Goal: Task Accomplishment & Management: Manage account settings

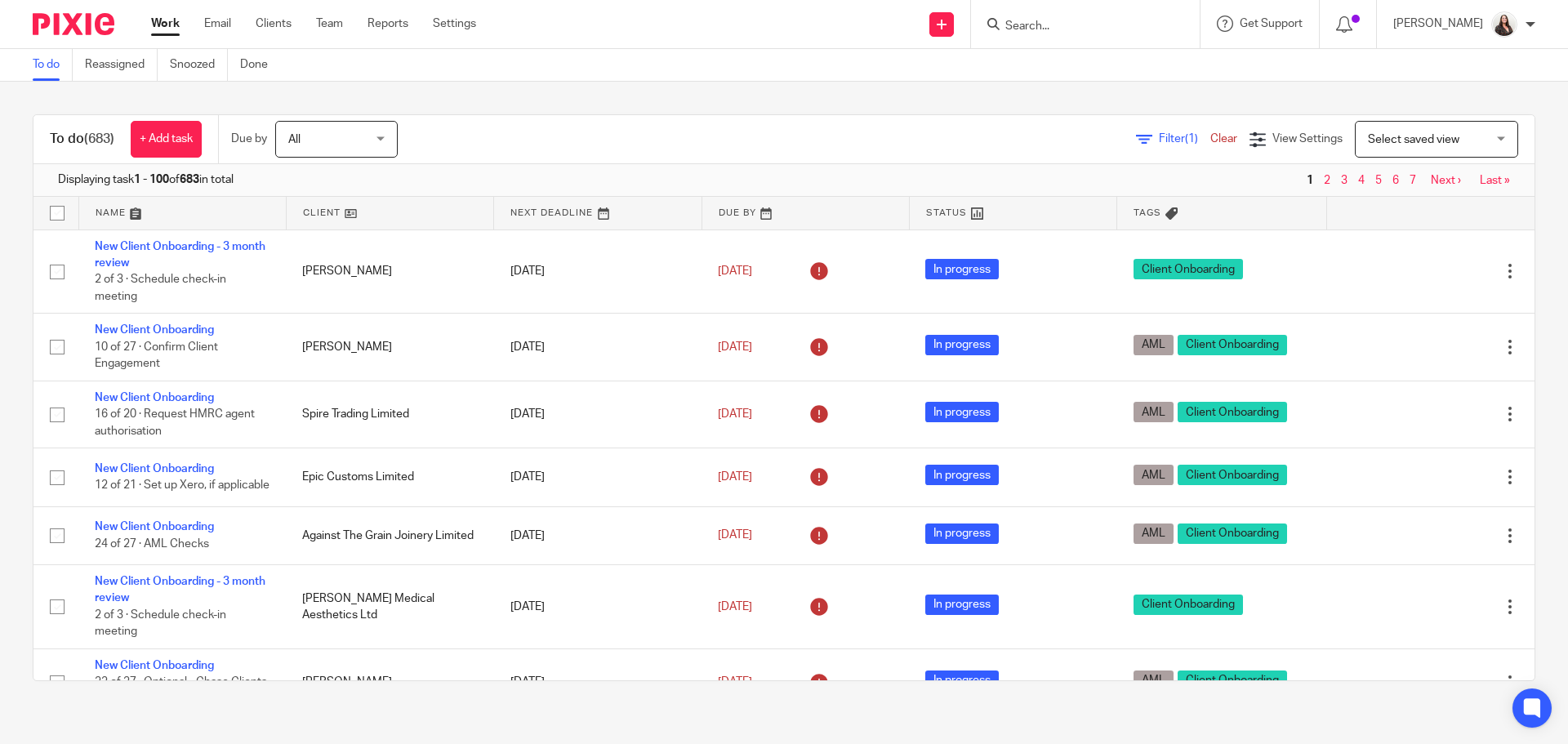
click at [1062, 20] on input "Search" at bounding box center [1077, 27] width 147 height 15
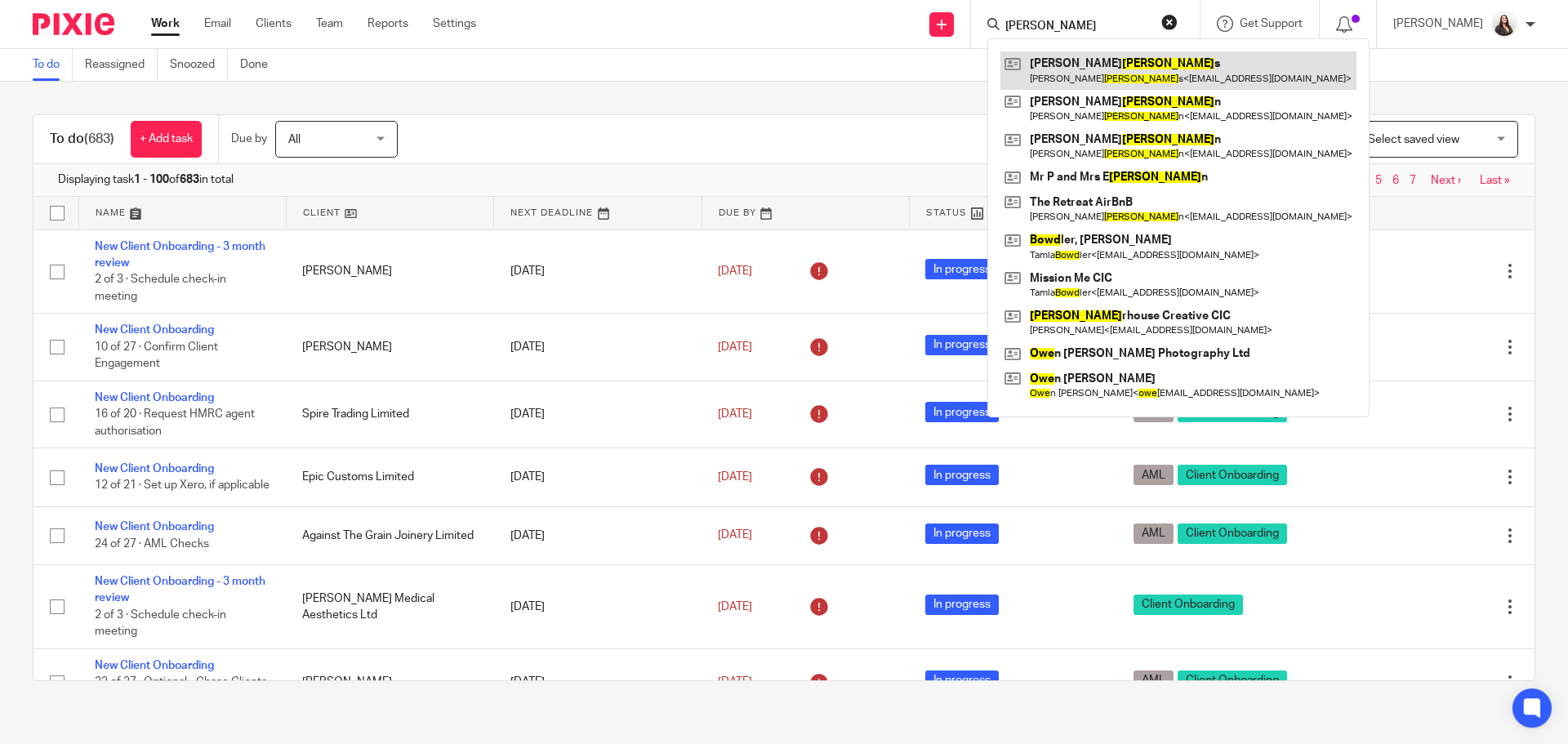
type input "bowe"
click at [1082, 65] on link at bounding box center [1177, 70] width 356 height 37
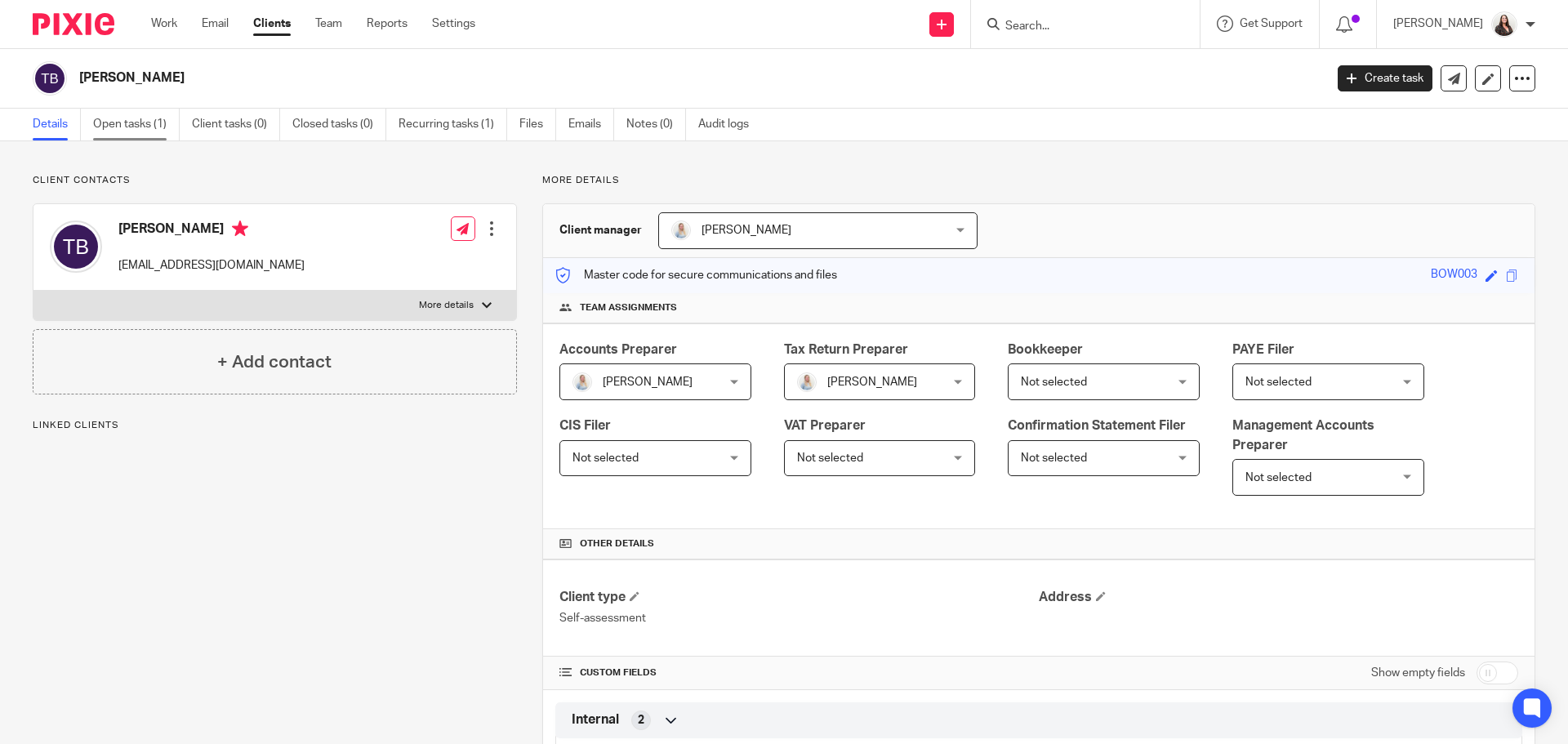
click at [122, 124] on link "Open tasks (1)" at bounding box center [136, 124] width 86 height 32
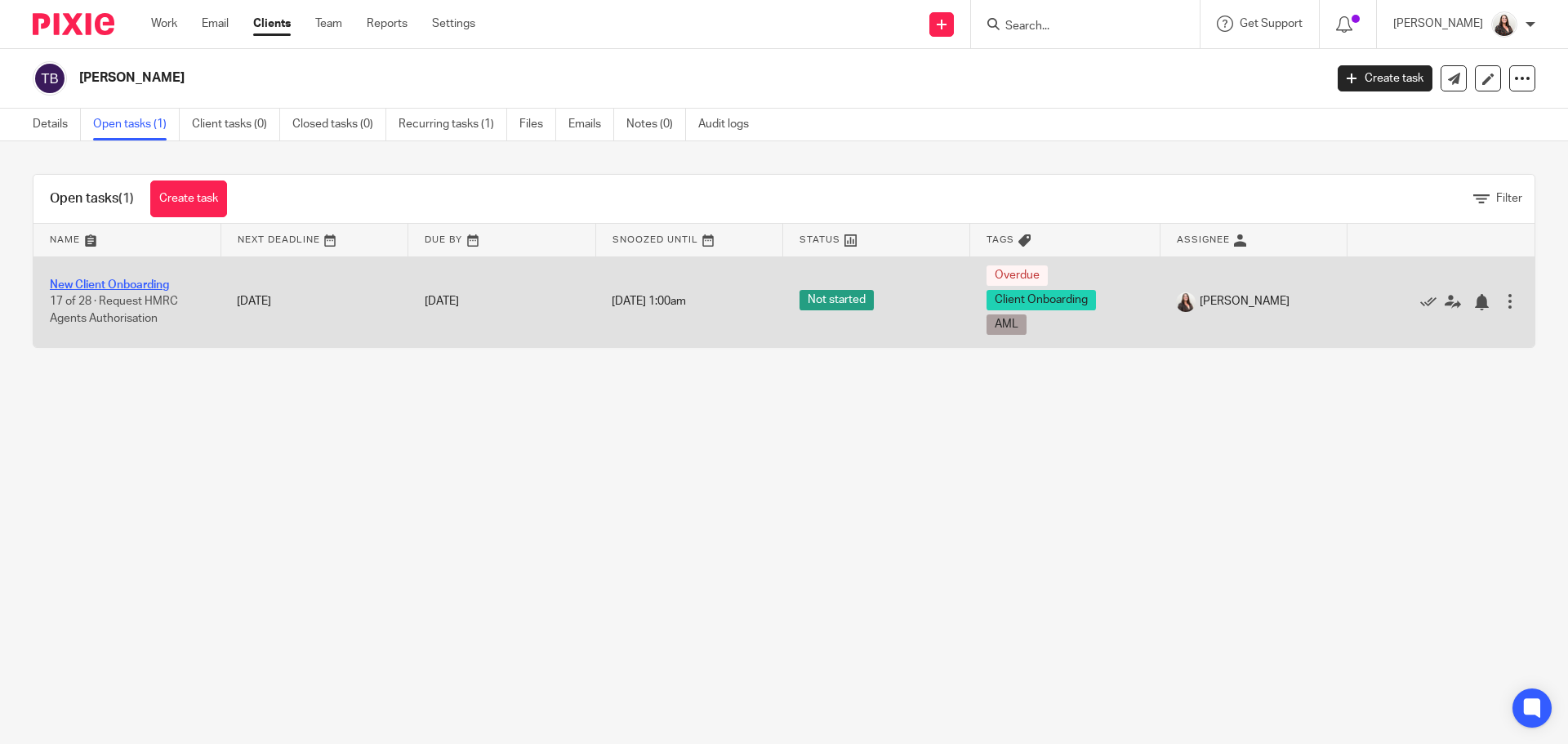
click at [123, 288] on link "New Client Onboarding" at bounding box center [110, 285] width 119 height 11
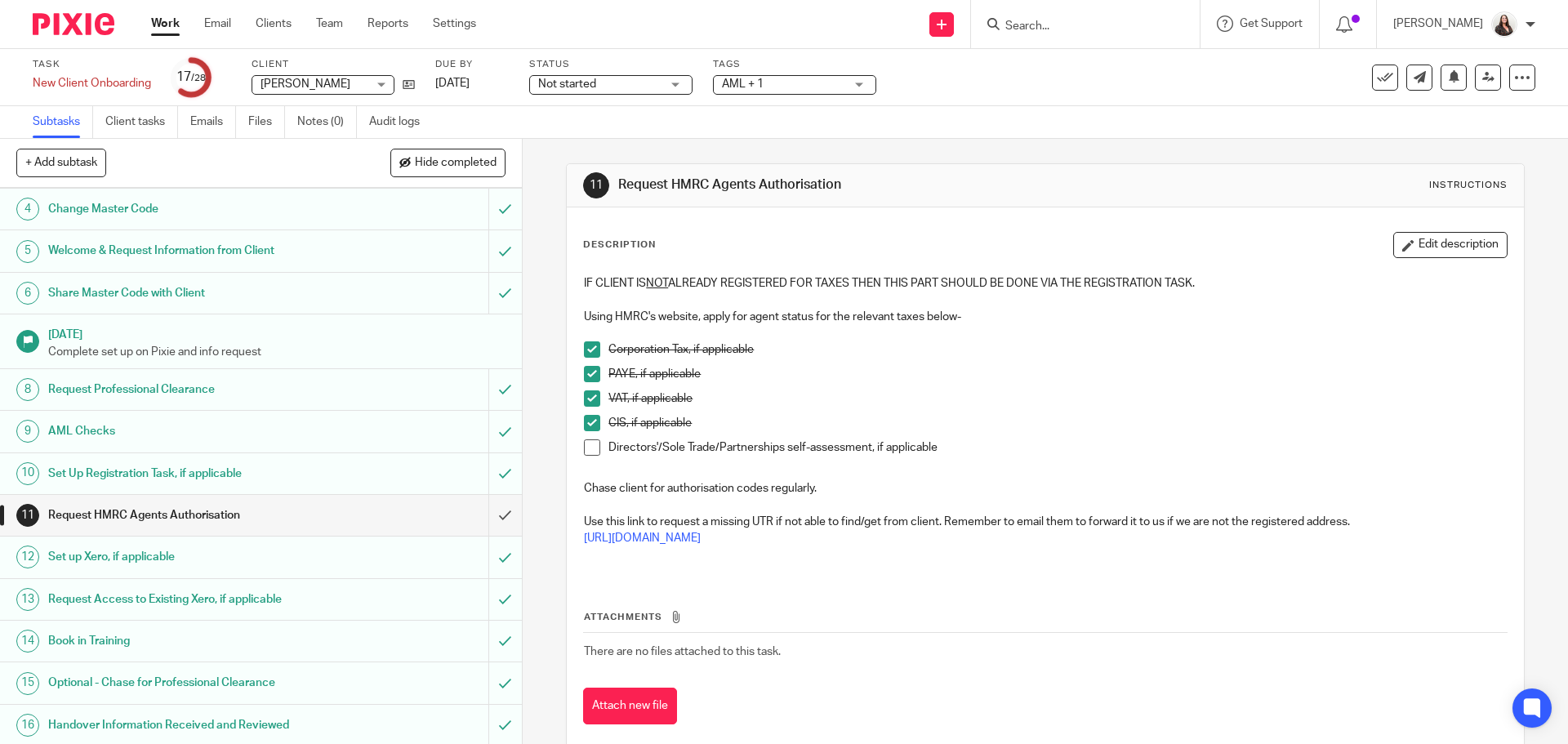
scroll to position [102, 0]
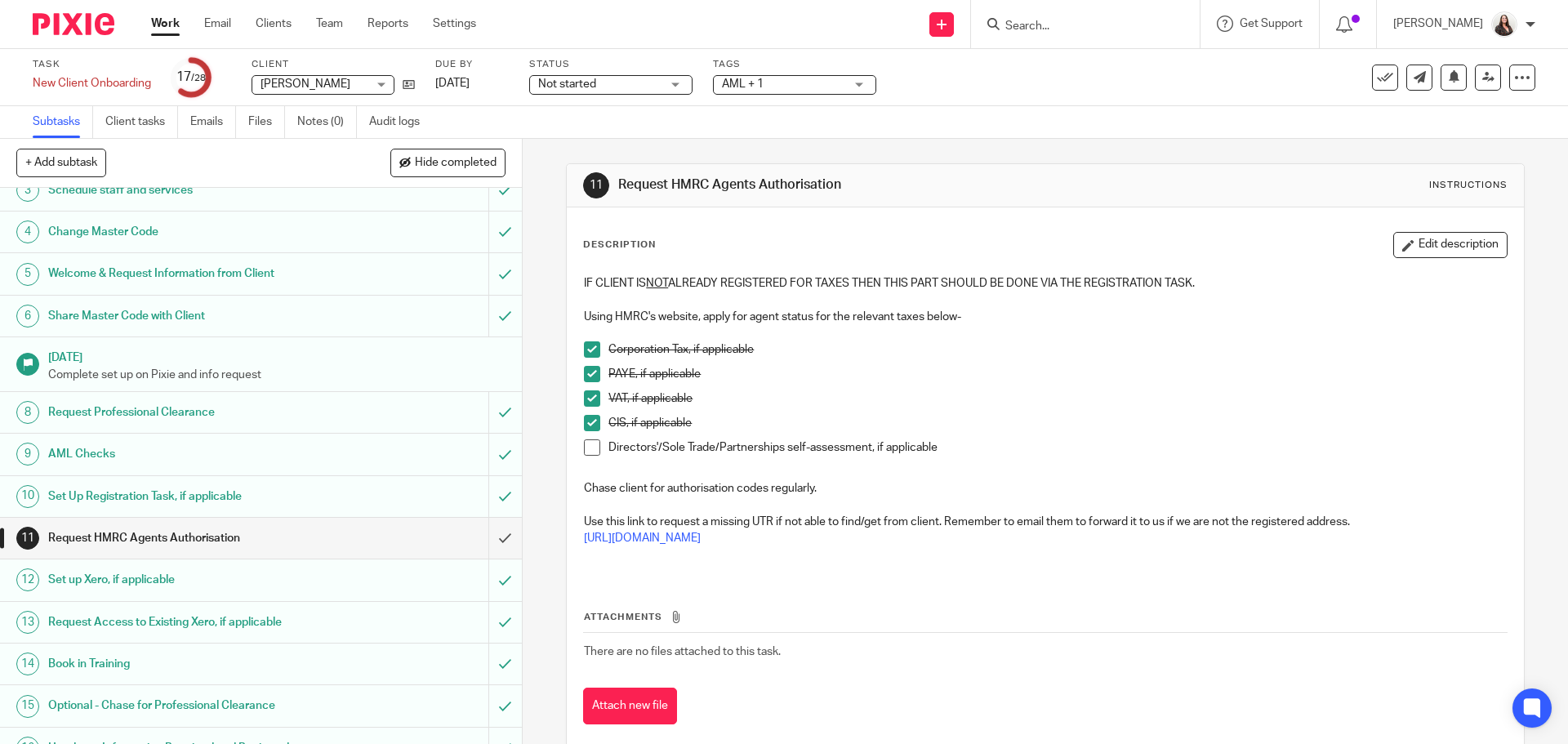
click at [136, 408] on h1 "Request Professional Clearance" at bounding box center [189, 412] width 282 height 24
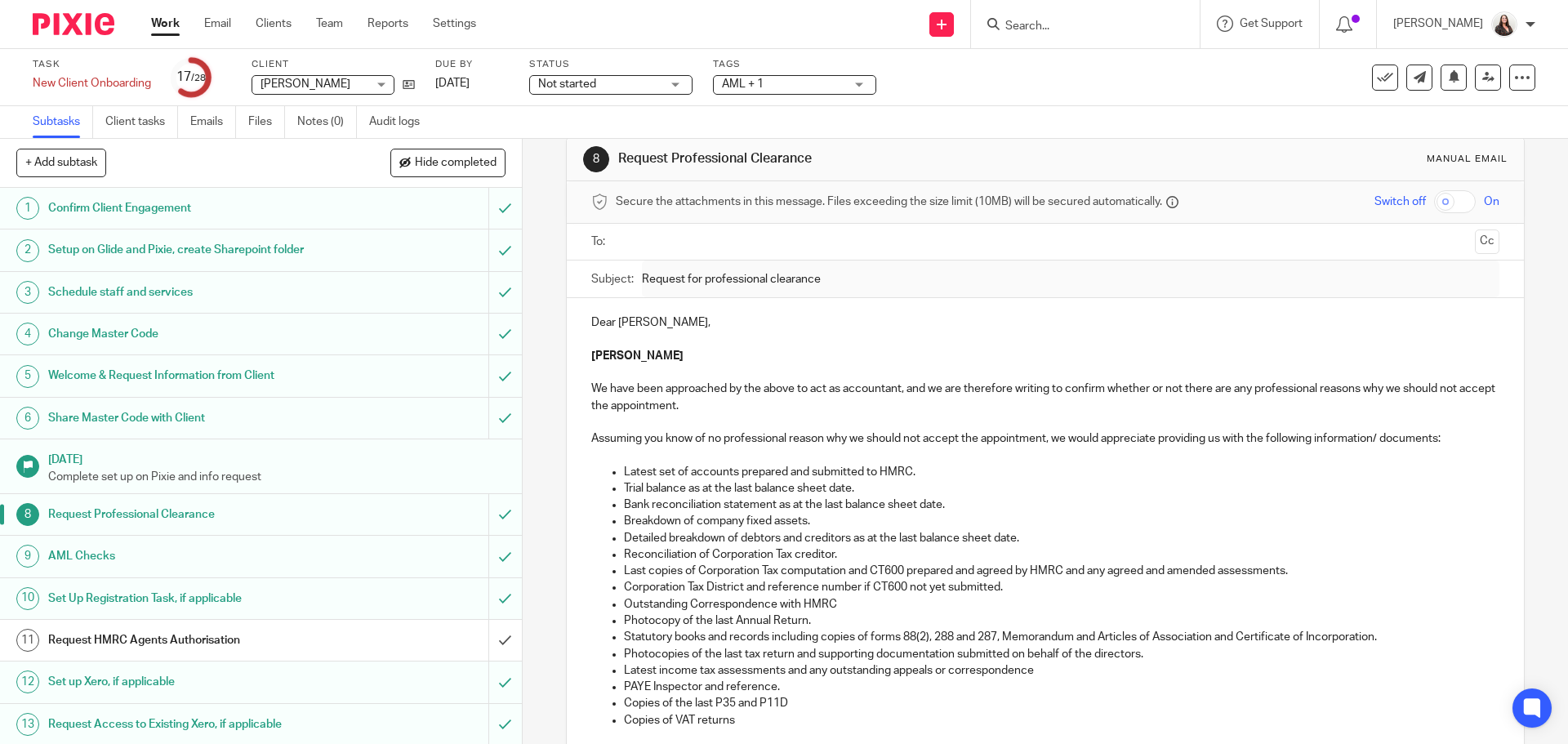
scroll to position [20, 0]
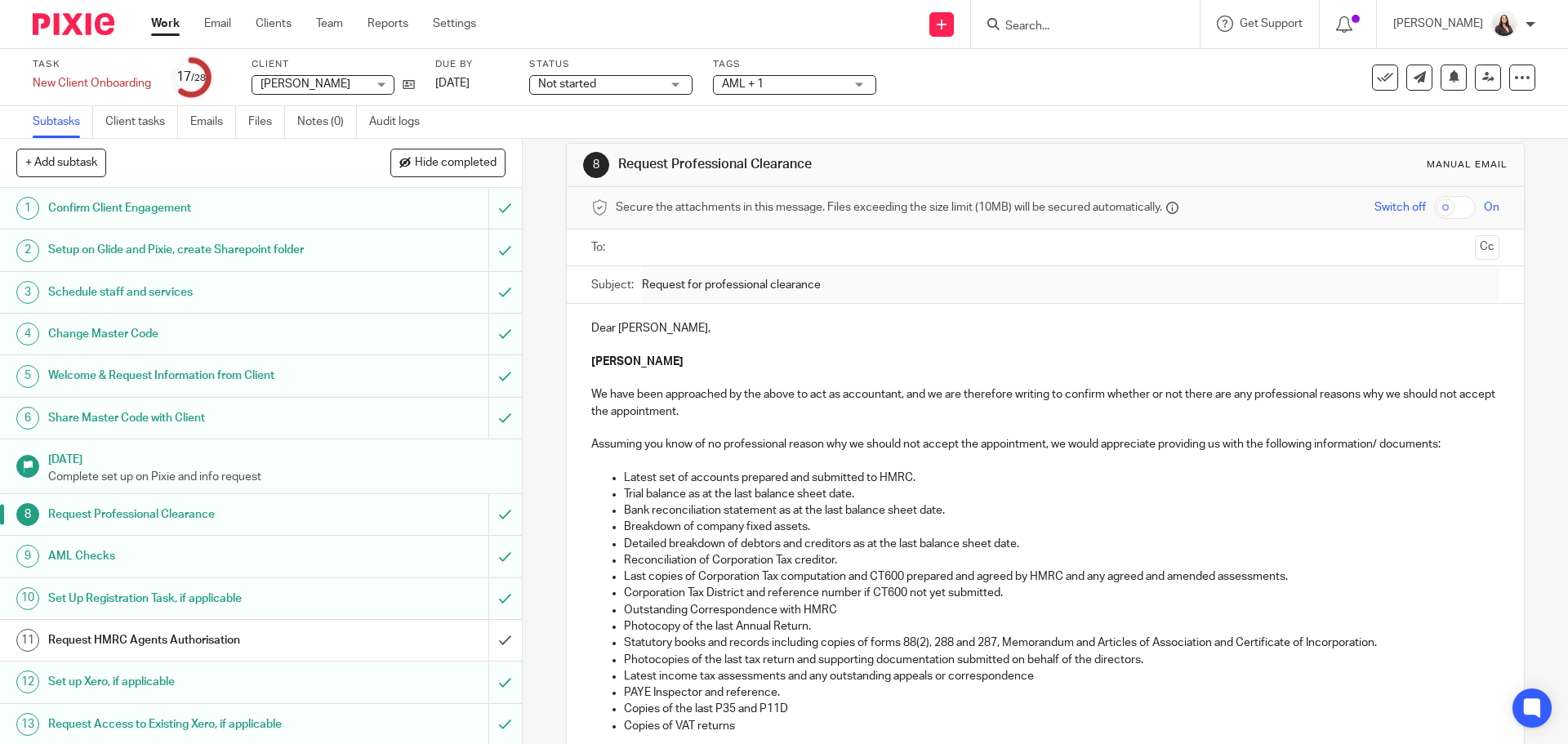
click at [653, 245] on input "text" at bounding box center [1043, 248] width 846 height 19
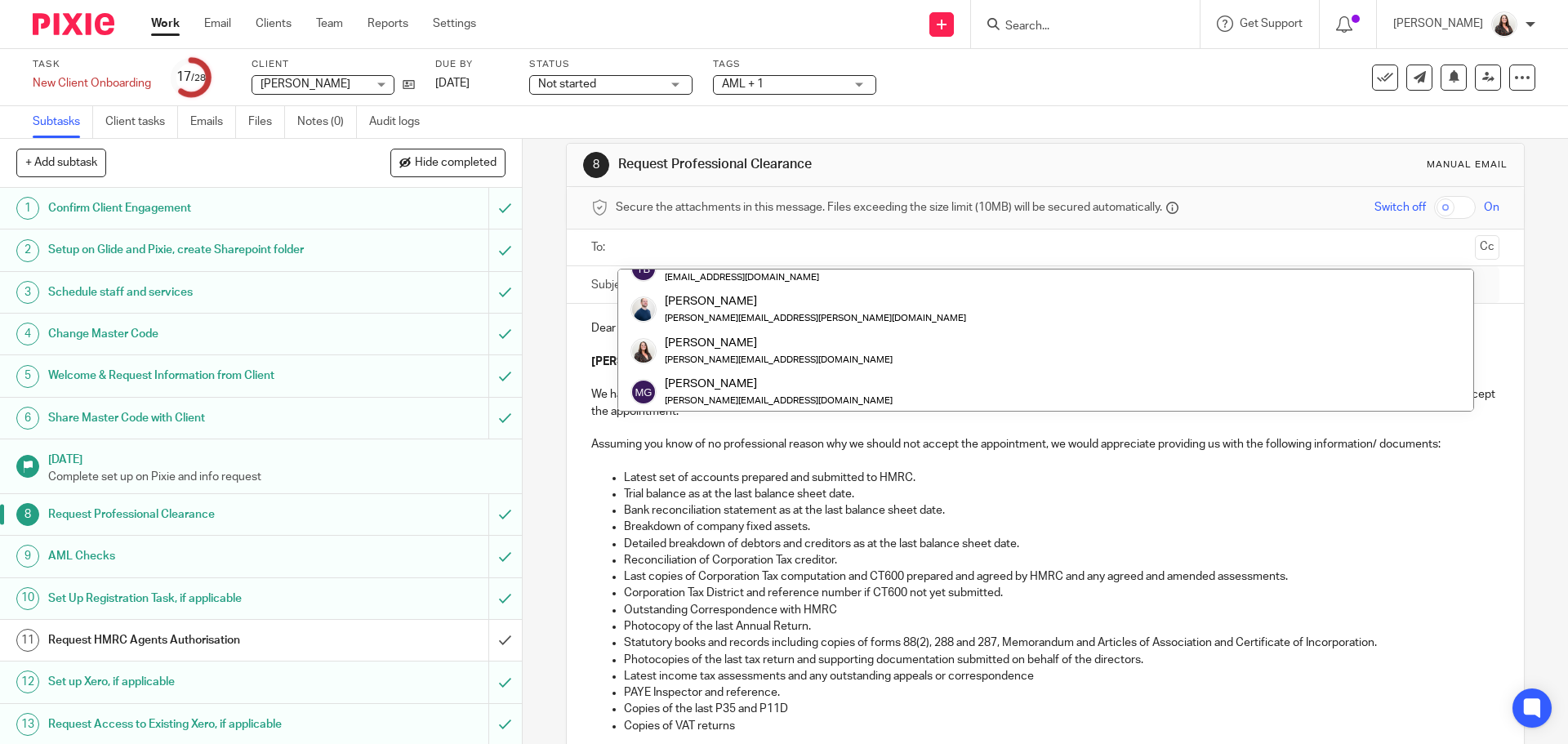
scroll to position [0, 0]
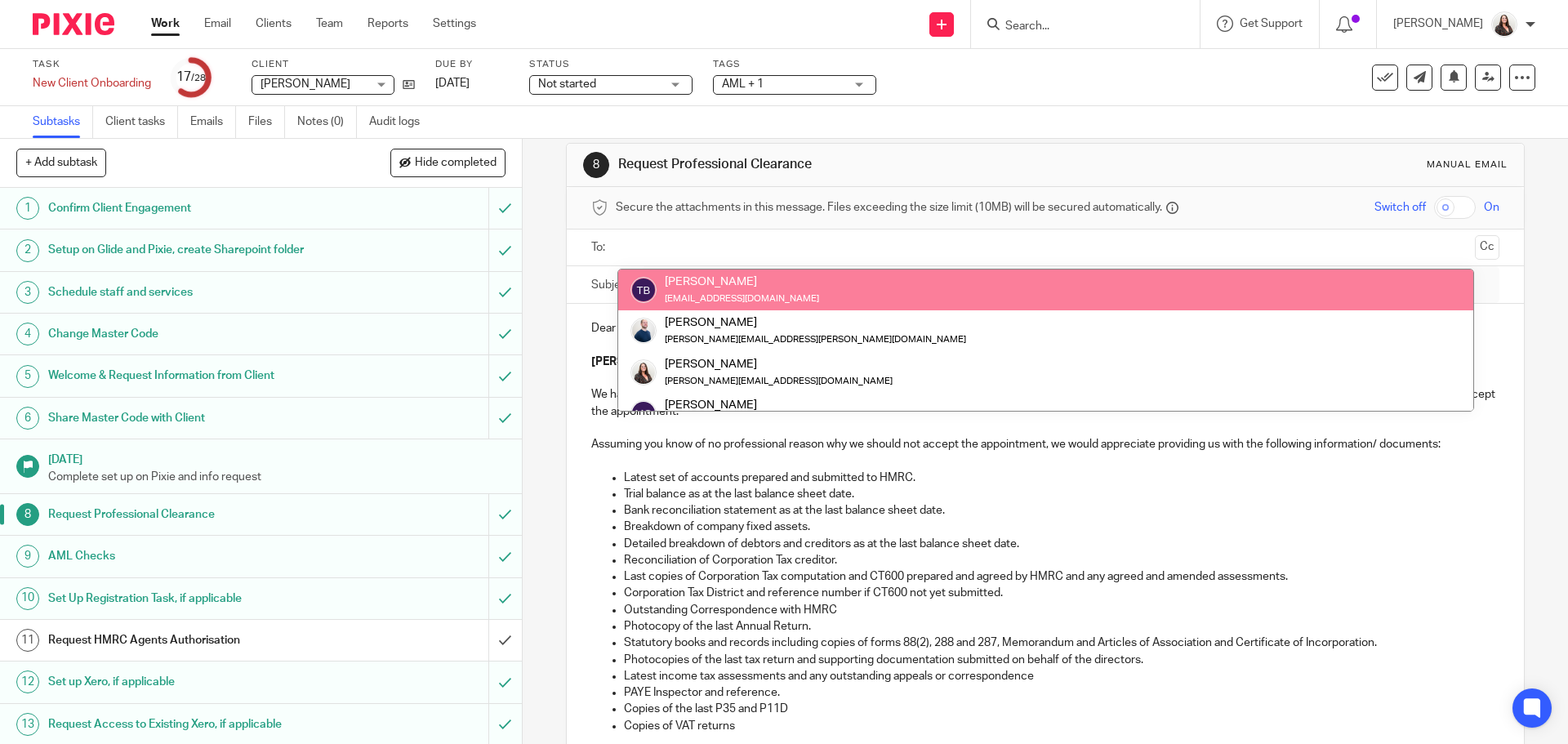
click at [661, 249] on input "text" at bounding box center [1043, 248] width 846 height 19
click at [492, 513] on input "submit" at bounding box center [261, 515] width 522 height 41
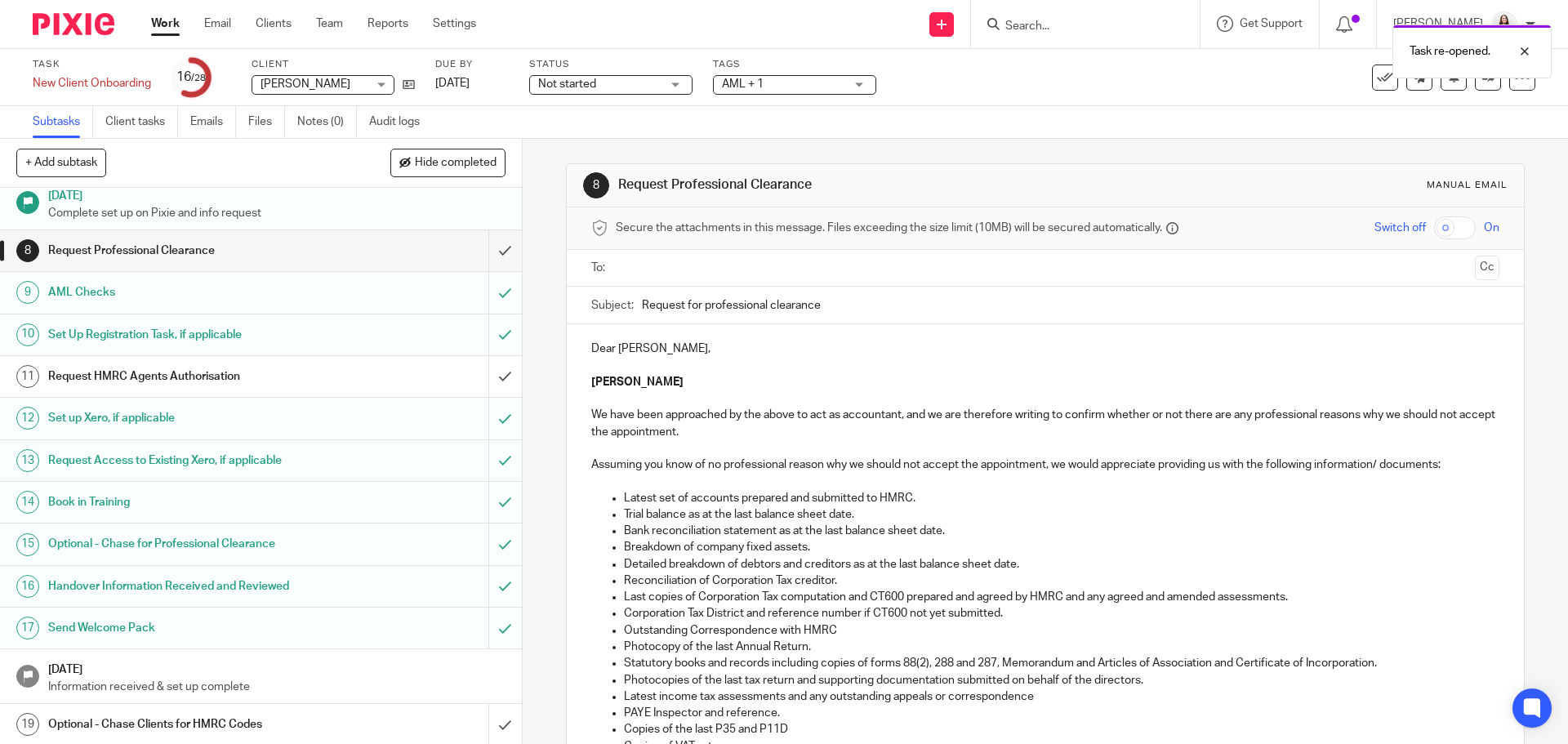
scroll to position [266, 0]
click at [491, 546] on input "submit" at bounding box center [261, 542] width 522 height 41
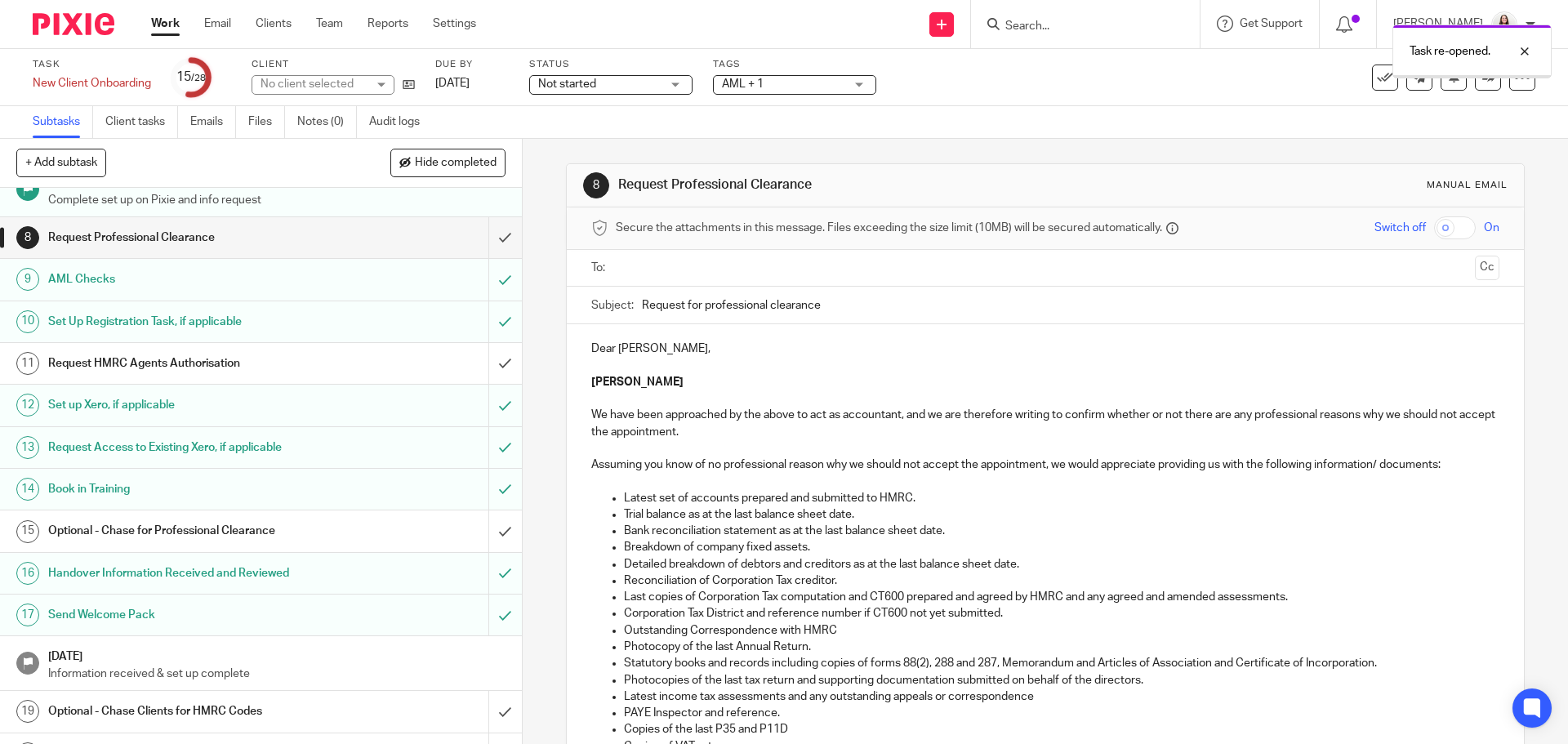
scroll to position [286, 0]
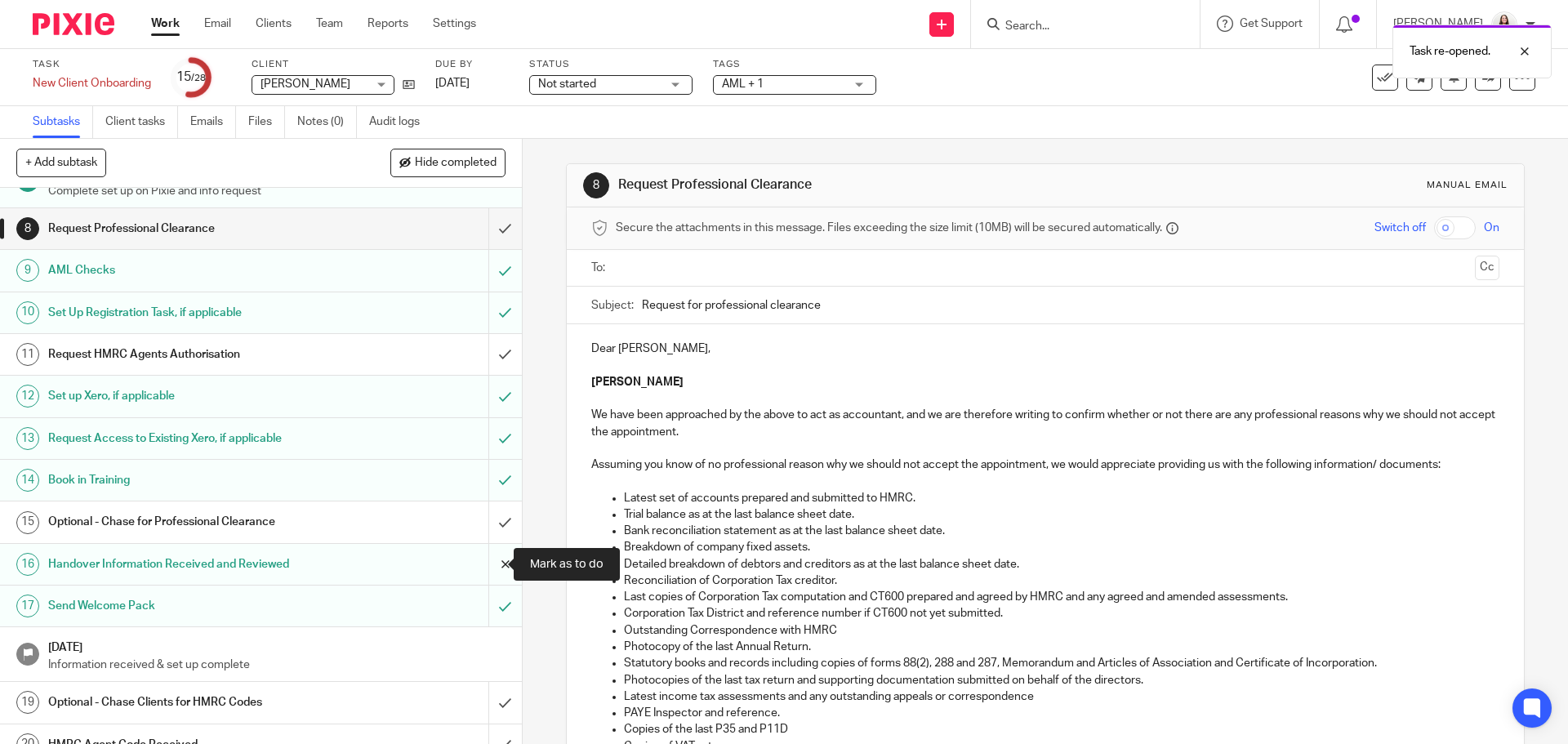
click at [492, 559] on input "submit" at bounding box center [261, 565] width 522 height 41
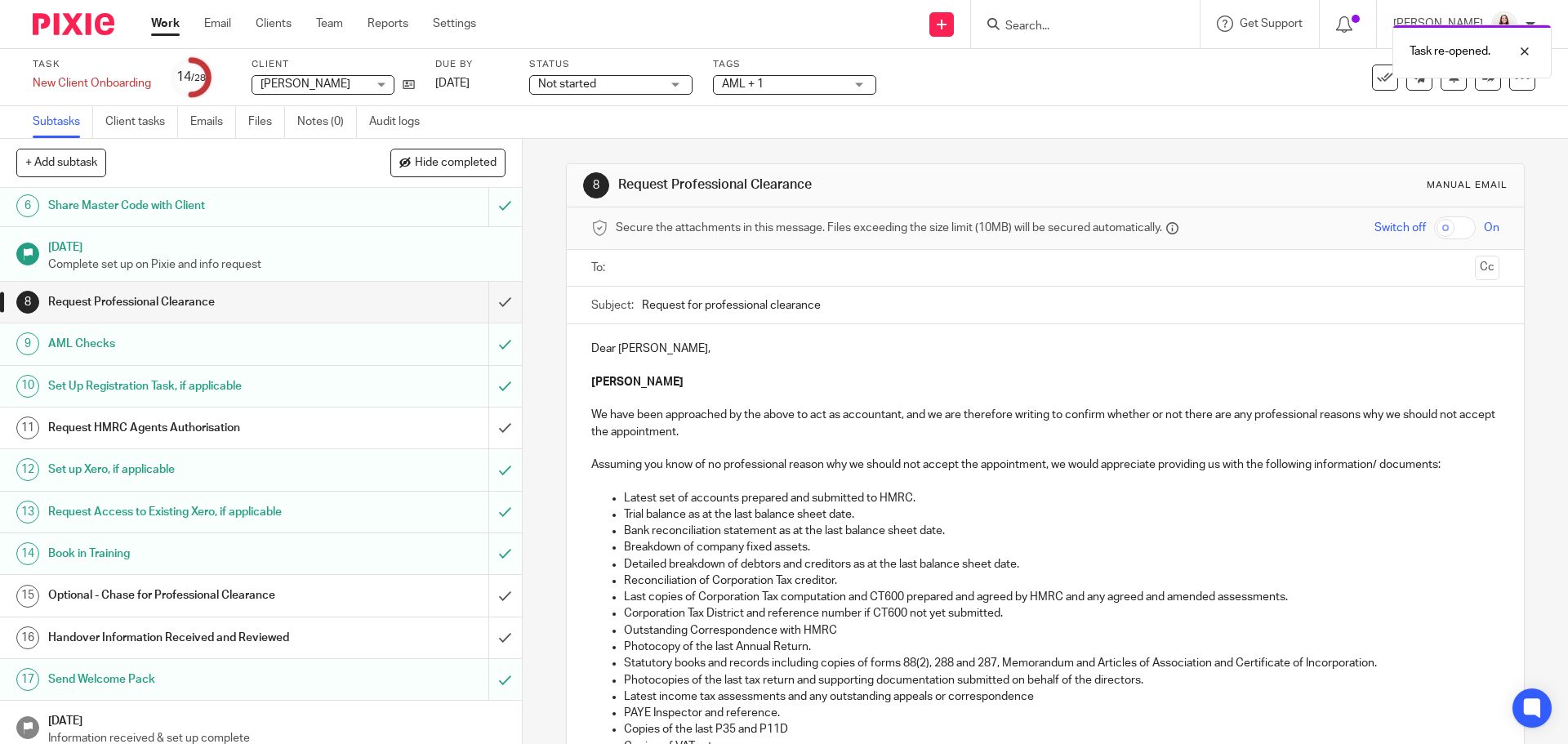
scroll to position [245, 0]
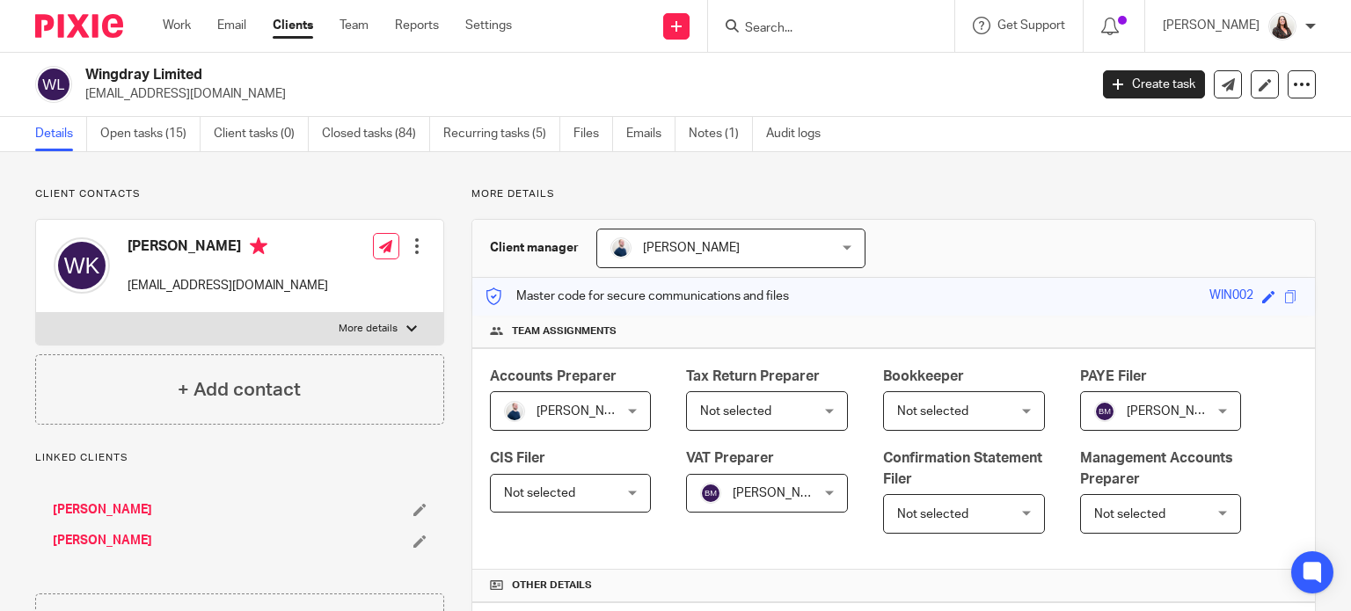
click at [851, 34] on input "Search" at bounding box center [822, 29] width 158 height 16
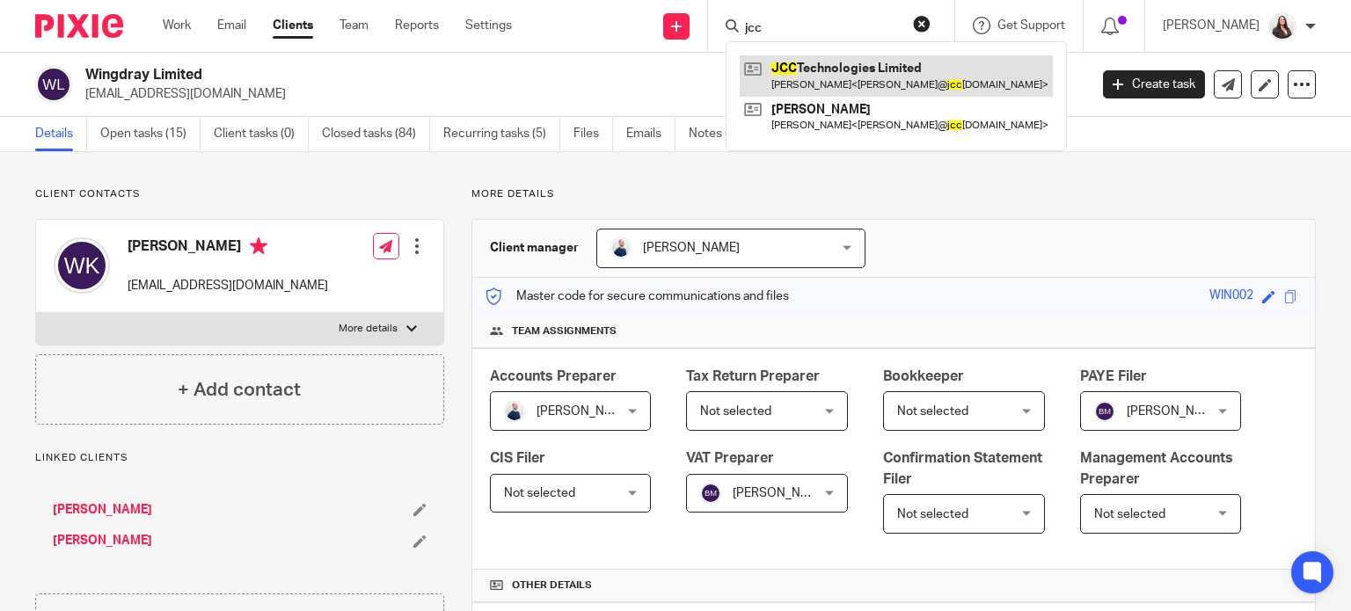
type input "jcc"
click at [898, 64] on link at bounding box center [896, 75] width 313 height 40
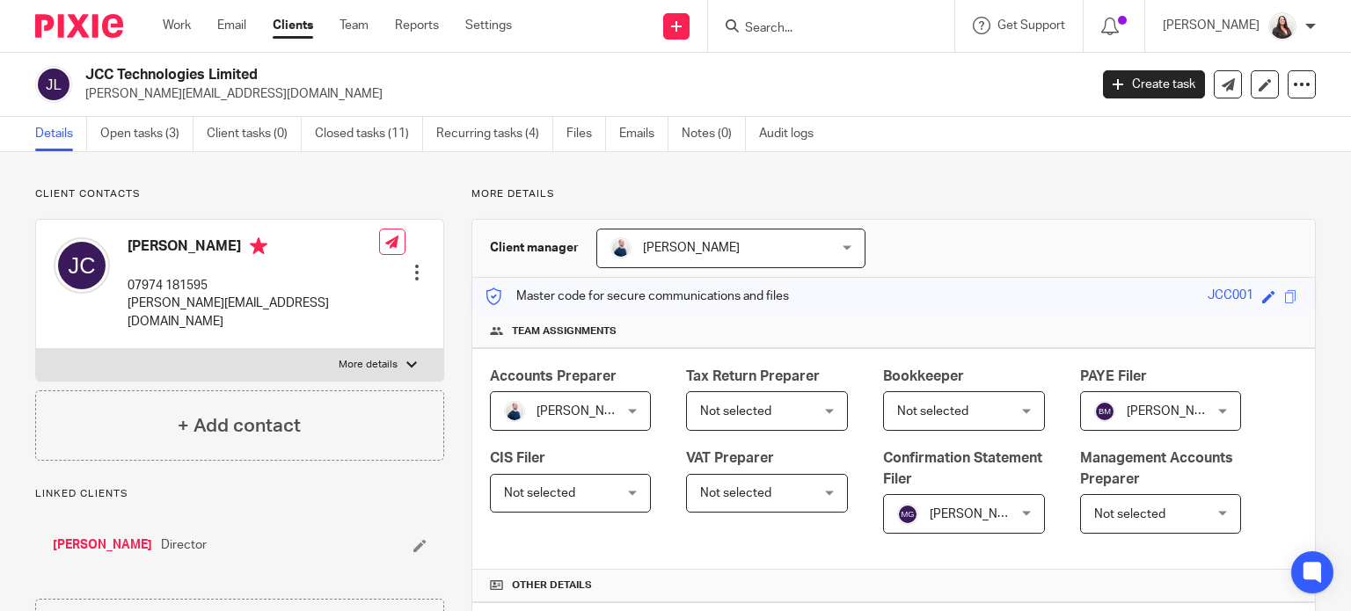
click at [369, 358] on p "More details" at bounding box center [368, 365] width 59 height 14
click at [36, 349] on input "More details" at bounding box center [35, 348] width 1 height 1
checkbox input "true"
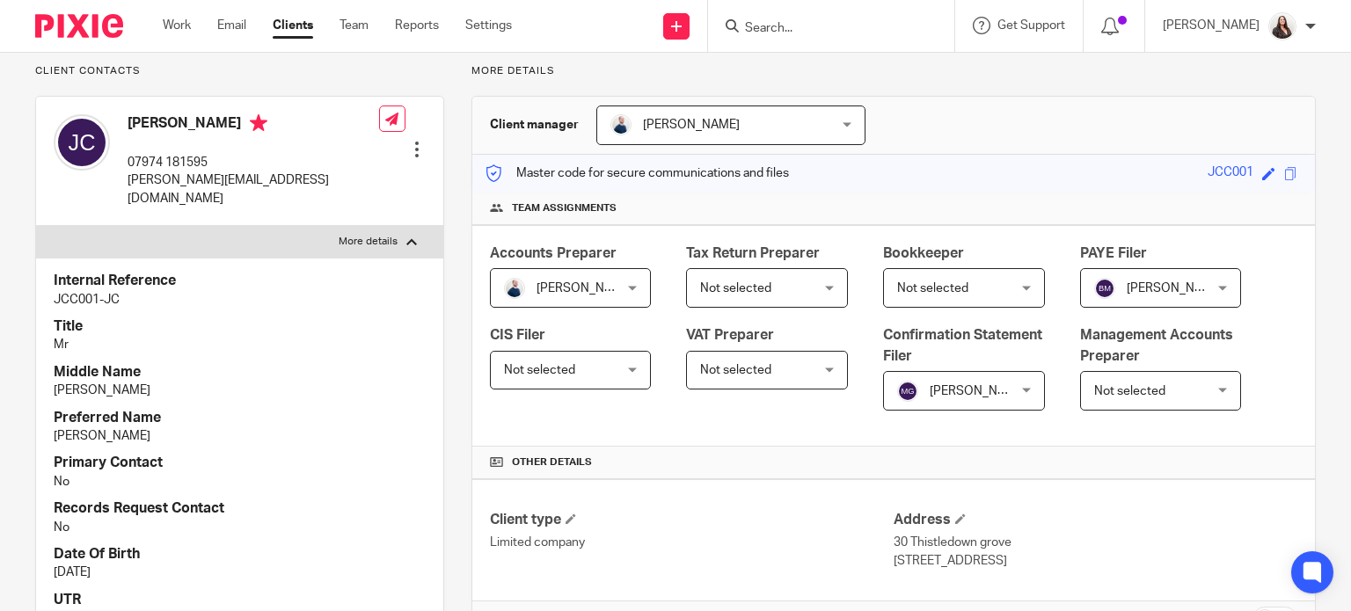
scroll to position [109, 0]
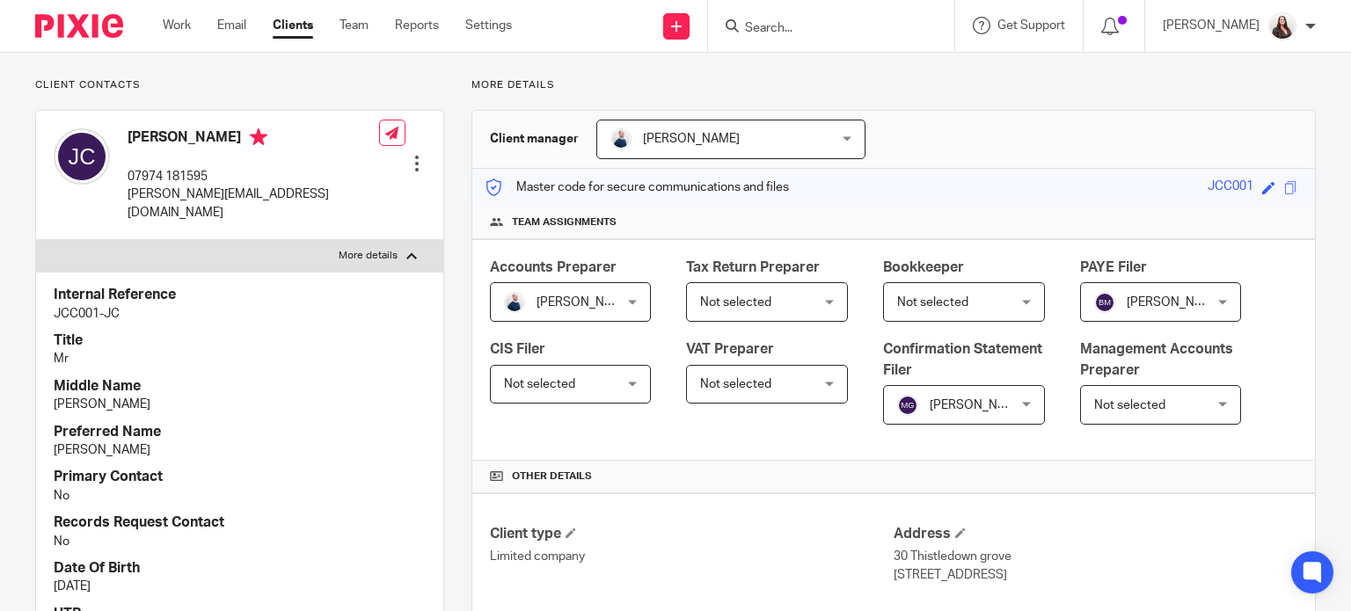
click at [414, 147] on div "Edit contact Create client from contact Export data Delete contact" at bounding box center [402, 163] width 47 height 35
click at [410, 155] on div at bounding box center [417, 164] width 18 height 18
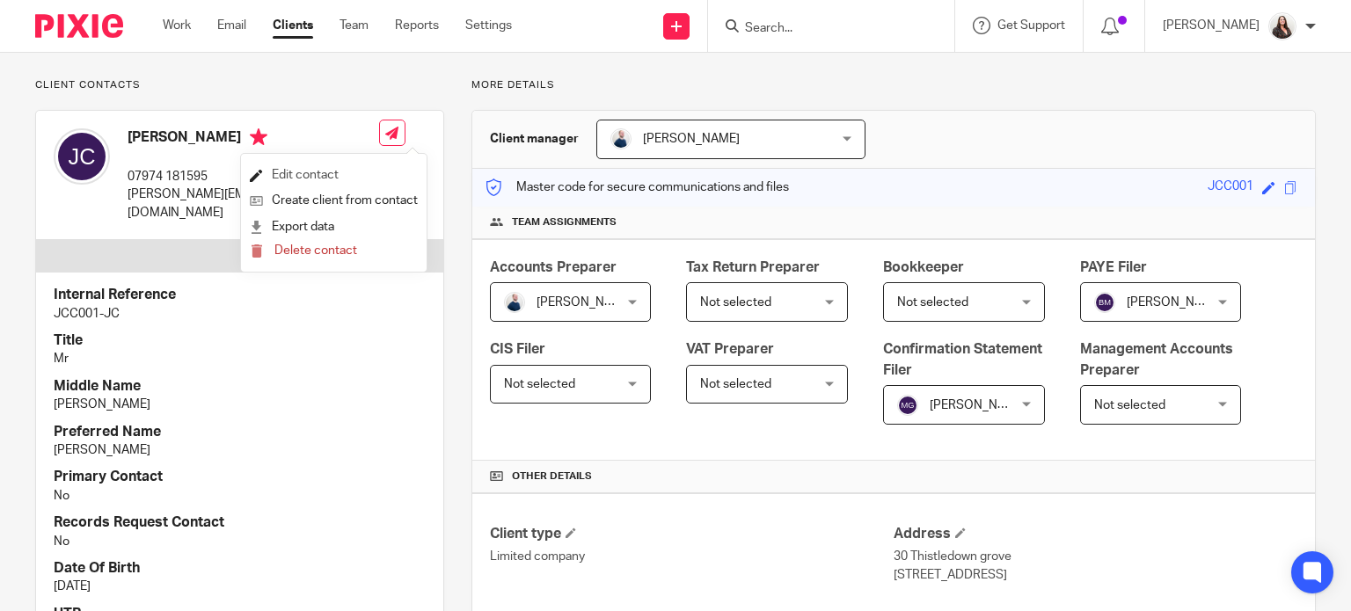
click at [346, 179] on link "Edit contact" at bounding box center [334, 176] width 168 height 26
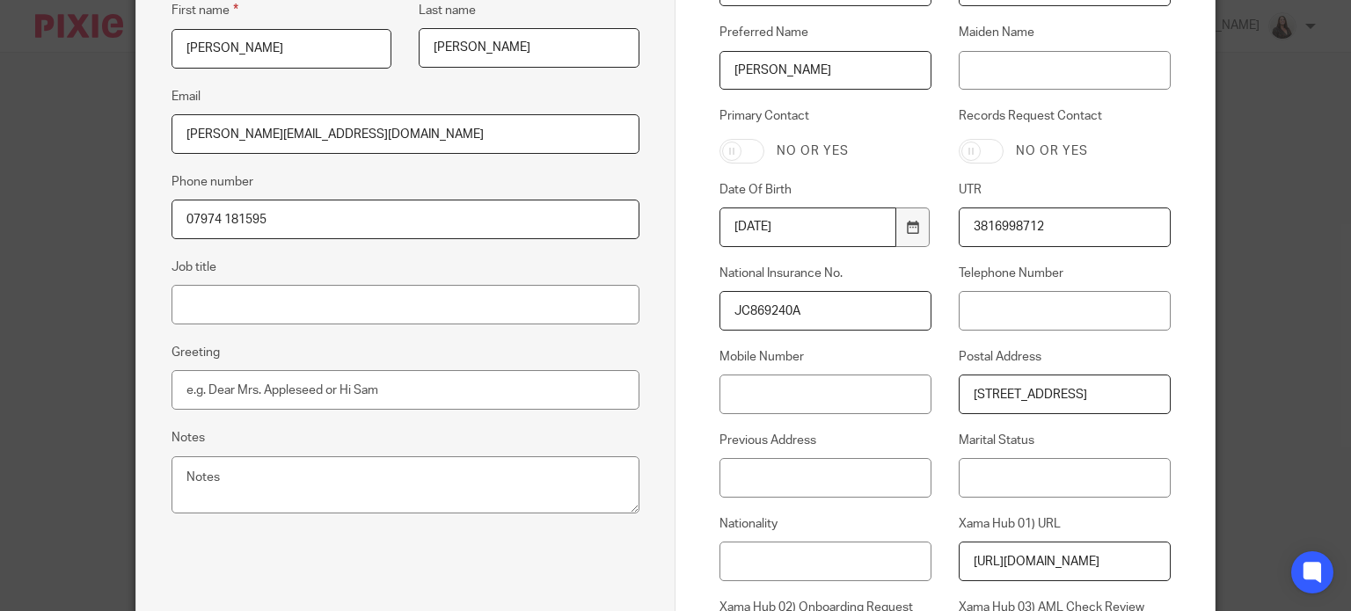
scroll to position [0, 46]
drag, startPoint x: 968, startPoint y: 390, endPoint x: 1233, endPoint y: 389, distance: 264.7
click at [1233, 389] on div "Edit contact First name [PERSON_NAME] name [PERSON_NAME] Email [PERSON_NAME][EM…" at bounding box center [675, 305] width 1351 height 611
click at [741, 485] on input "Previous Address" at bounding box center [825, 478] width 212 height 40
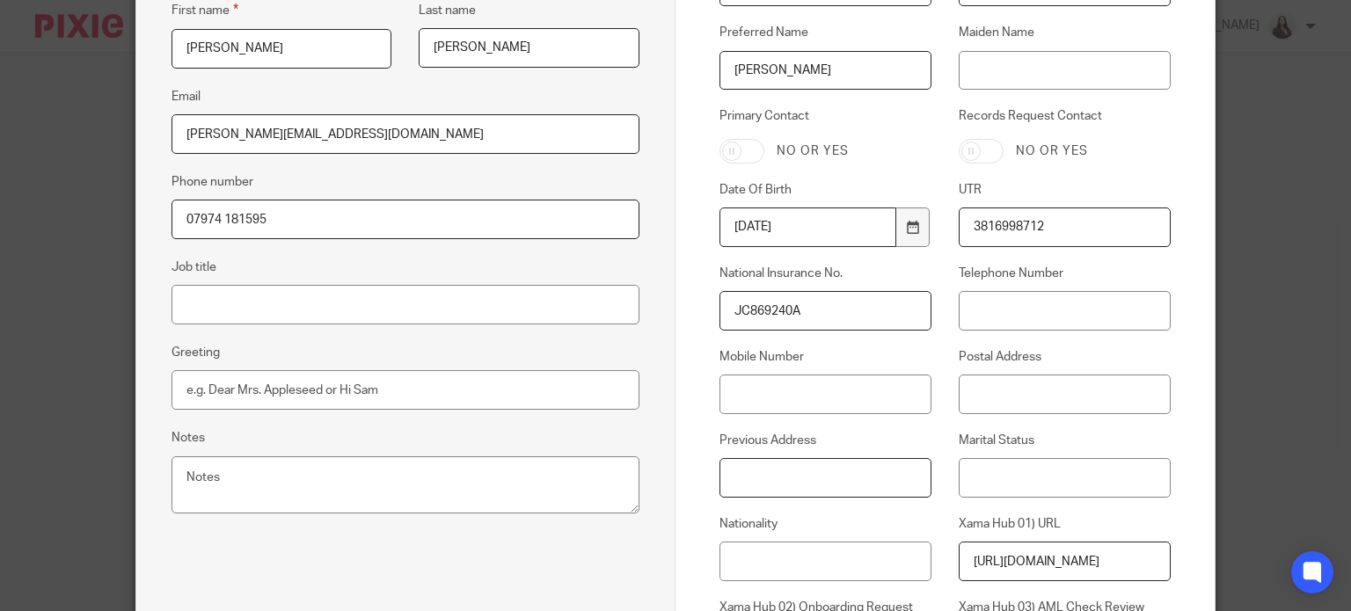
paste input "[STREET_ADDRESS]"
type input "[STREET_ADDRESS]"
click at [978, 390] on input "Postal Address" at bounding box center [1065, 395] width 212 height 40
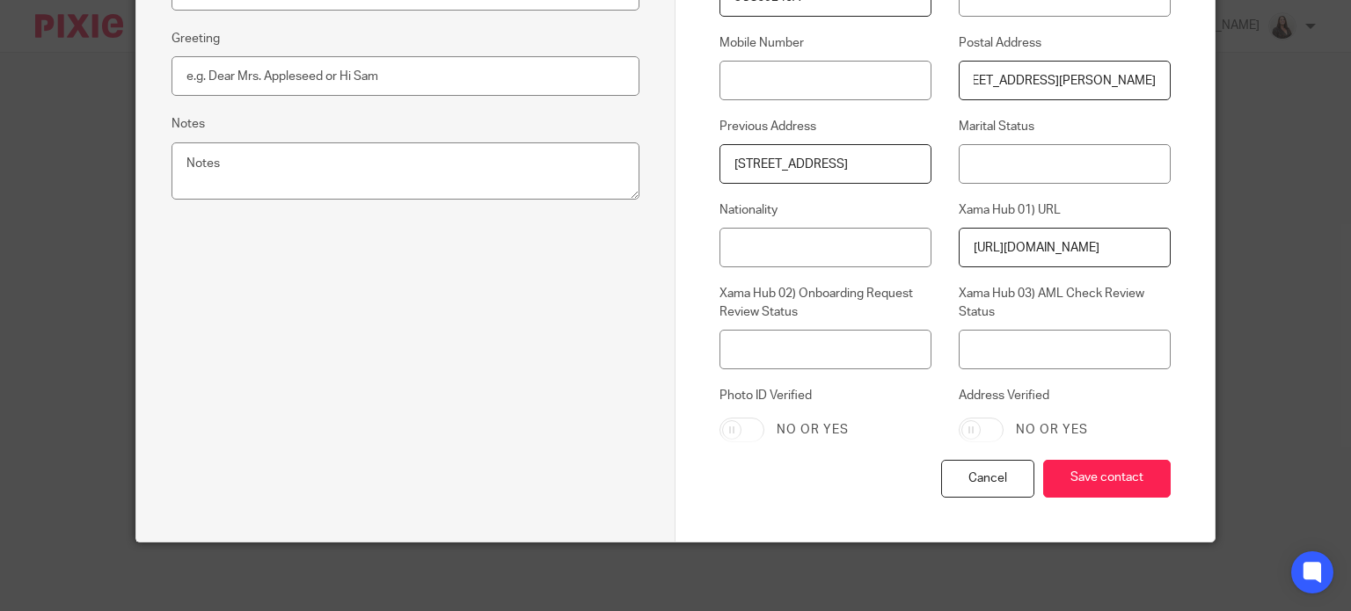
scroll to position [667, 0]
type input "[STREET_ADDRESS][PERSON_NAME]"
click at [1119, 482] on input "Save contact" at bounding box center [1107, 478] width 128 height 38
click at [1099, 480] on input "Save contact" at bounding box center [1107, 478] width 128 height 38
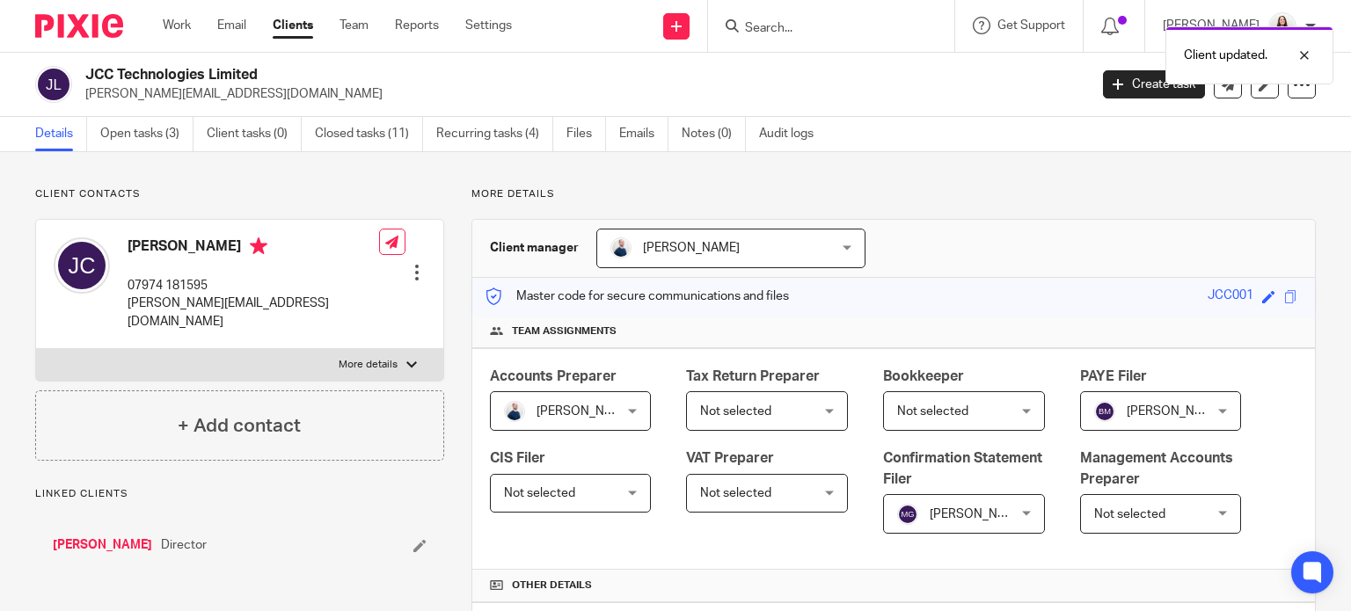
click at [128, 537] on link "Jonathan Christopher" at bounding box center [102, 546] width 99 height 18
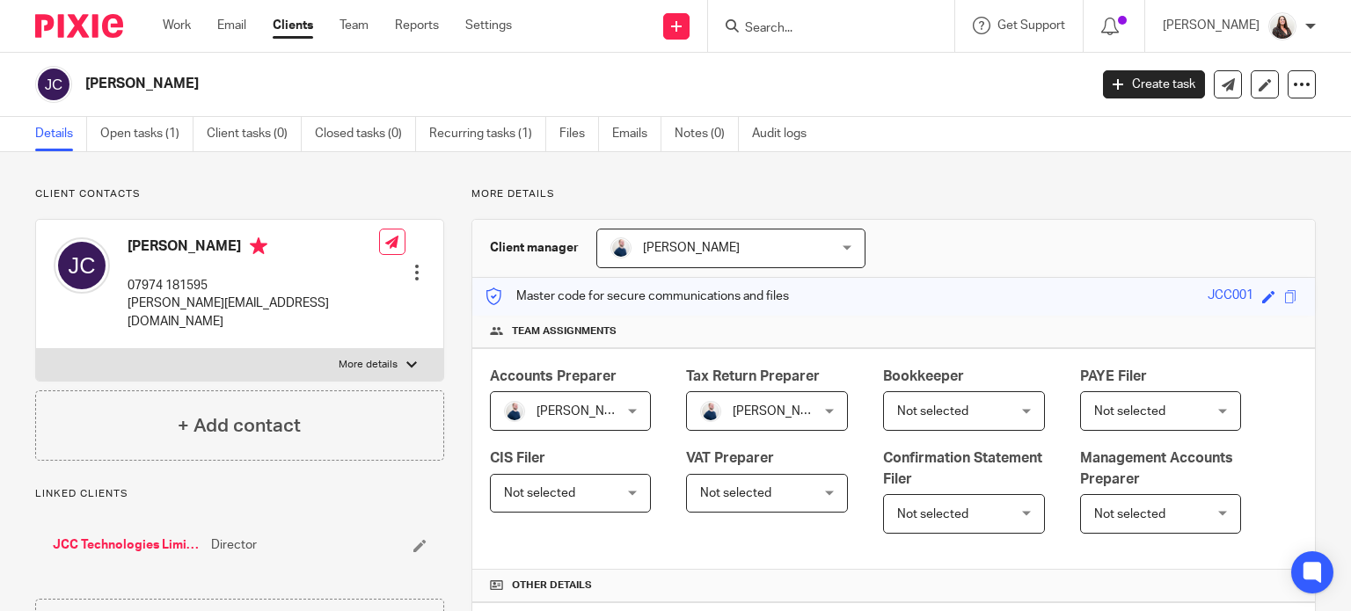
click at [409, 264] on div at bounding box center [417, 273] width 18 height 18
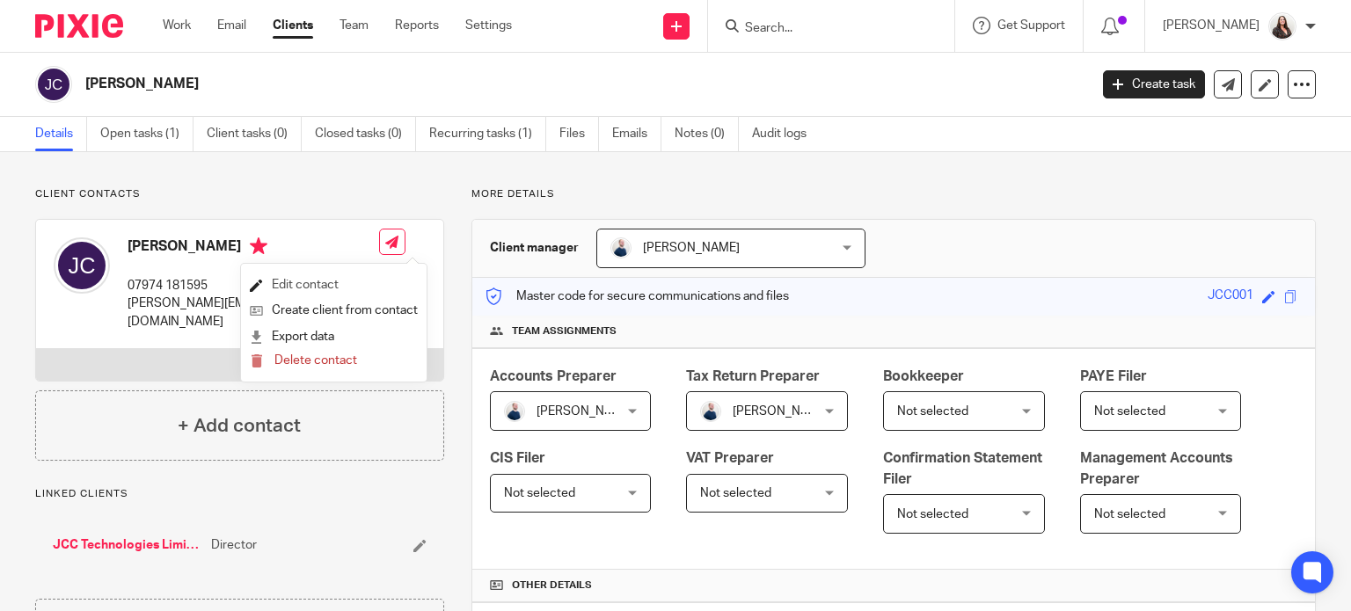
click at [332, 281] on link "Edit contact" at bounding box center [334, 286] width 168 height 26
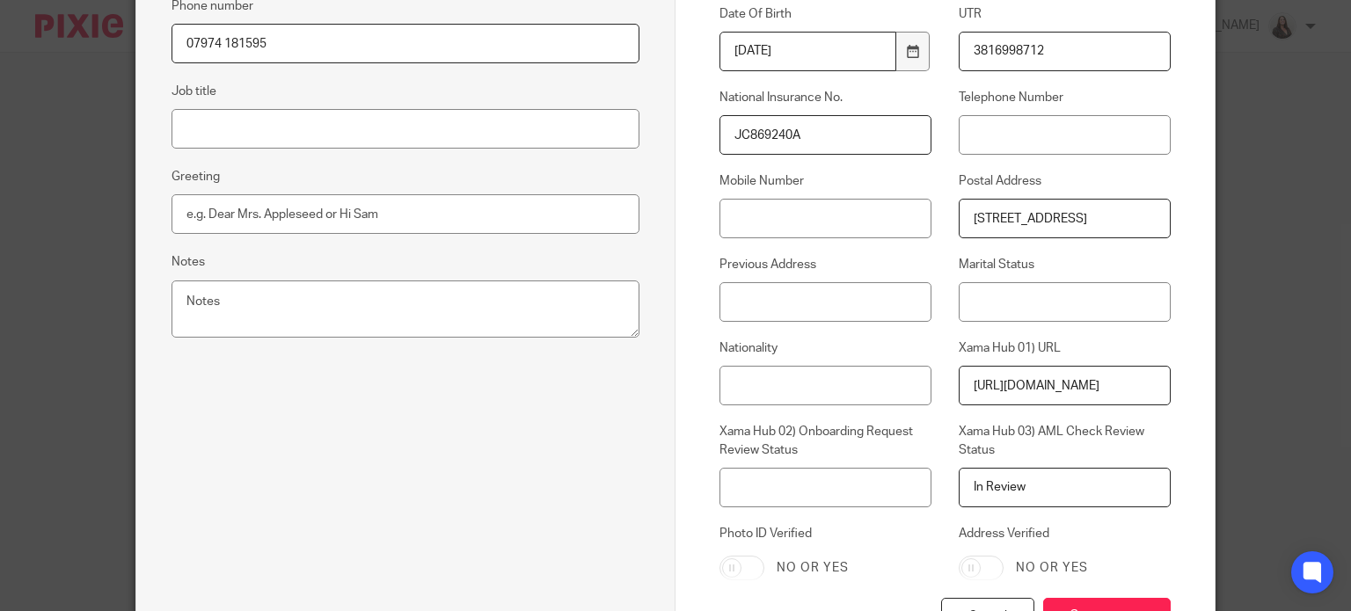
scroll to position [0, 46]
drag, startPoint x: 966, startPoint y: 216, endPoint x: 1188, endPoint y: 214, distance: 222.5
click at [1188, 214] on div "Contact Custom fields Pixie ID Internal Reference JCC001-JC Title Mr Middle Nam…" at bounding box center [944, 112] width 539 height 1136
click at [739, 305] on input "Previous Address" at bounding box center [825, 302] width 212 height 40
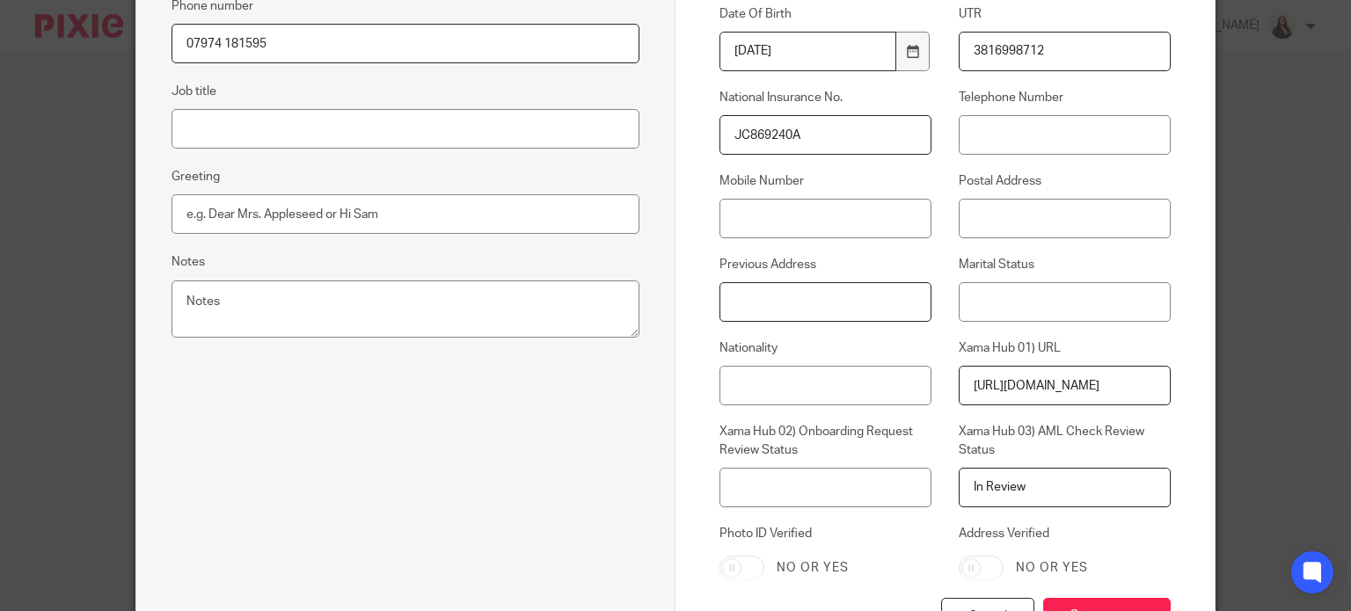
paste input "[STREET_ADDRESS]"
type input "[STREET_ADDRESS]"
drag, startPoint x: 967, startPoint y: 218, endPoint x: 1002, endPoint y: 213, distance: 34.7
click at [967, 218] on input "Postal Address" at bounding box center [1065, 219] width 212 height 40
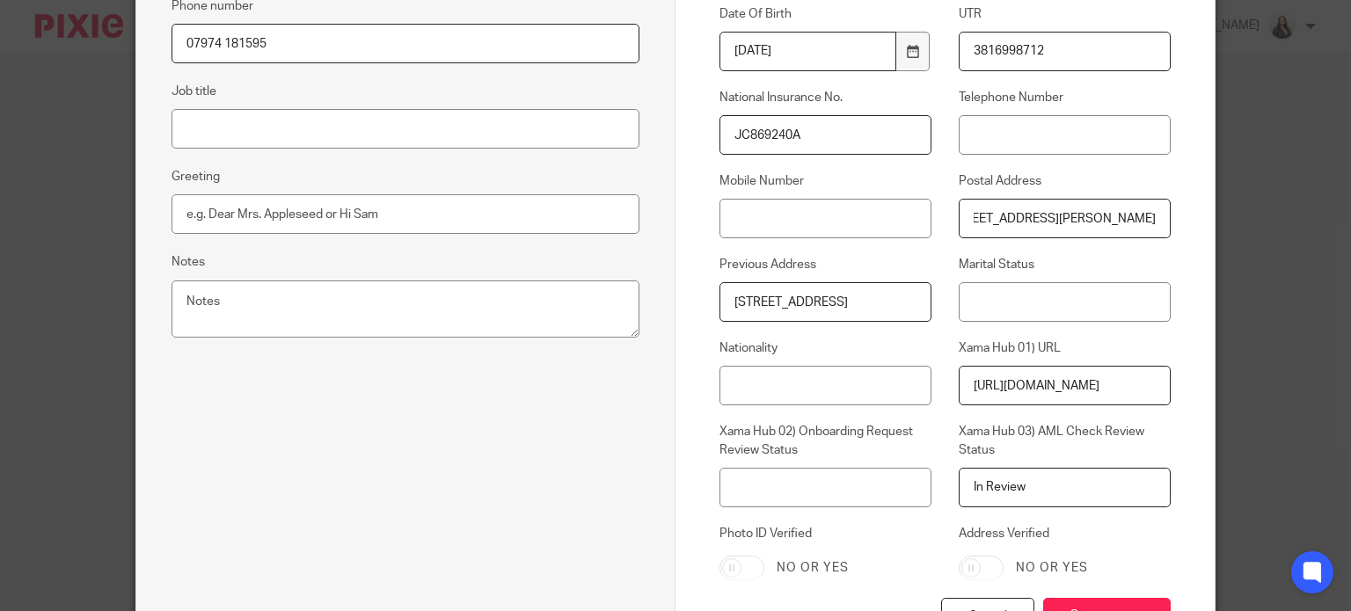
scroll to position [0, 0]
drag, startPoint x: 1150, startPoint y: 214, endPoint x: 883, endPoint y: 205, distance: 267.5
click at [883, 205] on div "Pixie ID Internal Reference JCC001-JC Title Mr Middle Name Cameron Preferred Na…" at bounding box center [931, 139] width 479 height 917
type input "[STREET_ADDRESS][PERSON_NAME]"
click at [1084, 600] on input "Save contact" at bounding box center [1107, 617] width 128 height 38
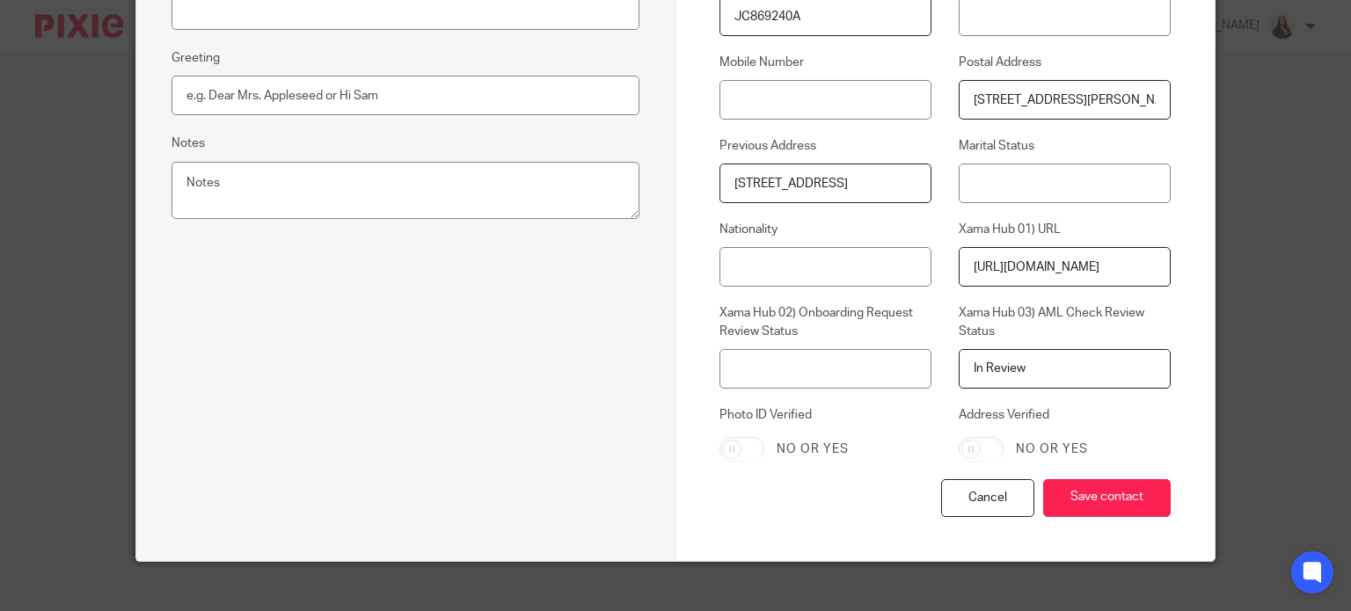
scroll to position [667, 0]
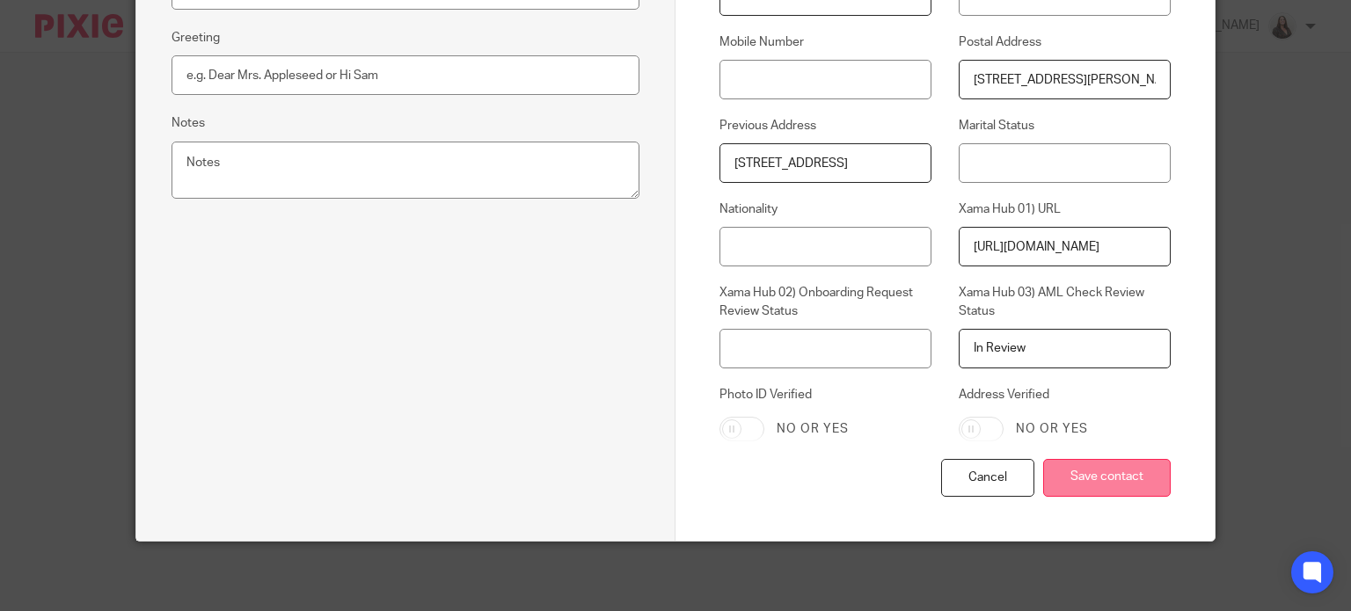
click at [1095, 485] on input "Save contact" at bounding box center [1107, 478] width 128 height 38
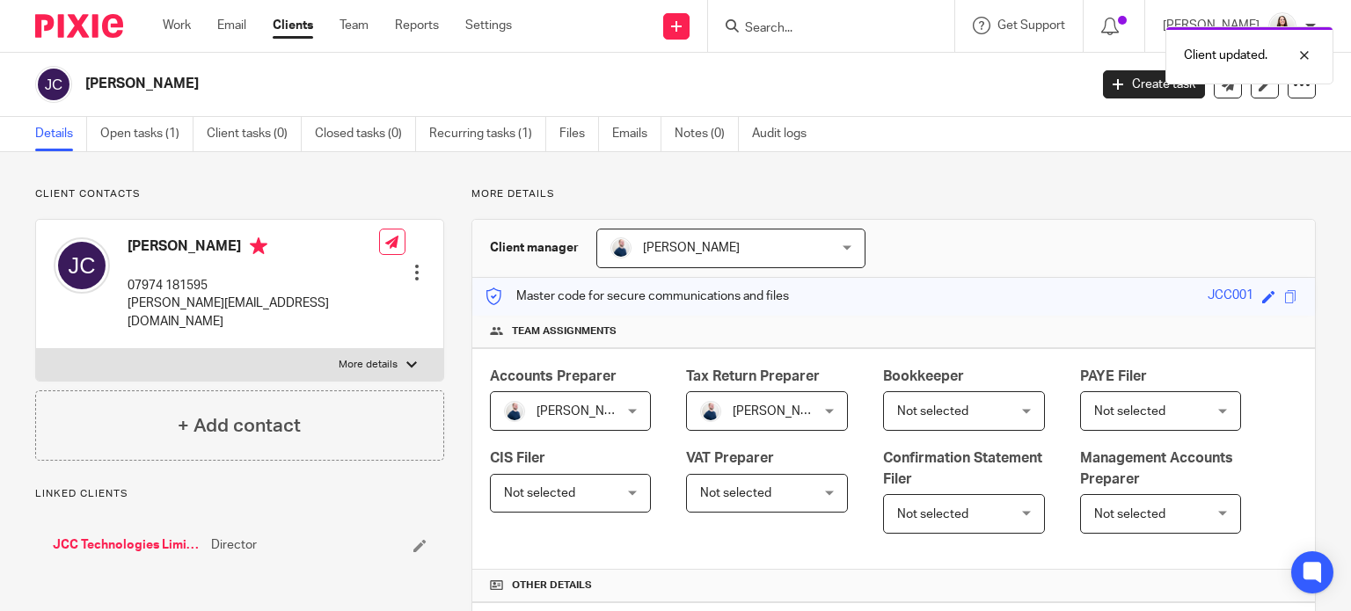
click at [123, 537] on link "JCC Technologies Limited" at bounding box center [128, 546] width 150 height 18
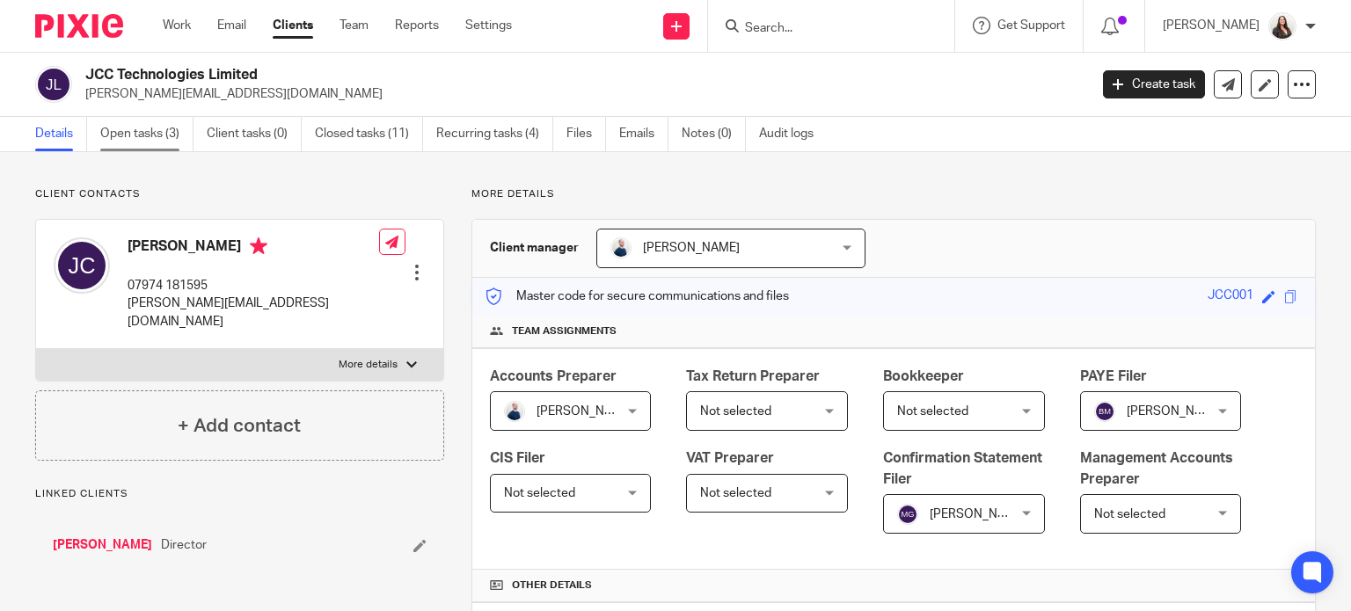
click at [142, 126] on link "Open tasks (3)" at bounding box center [146, 134] width 93 height 34
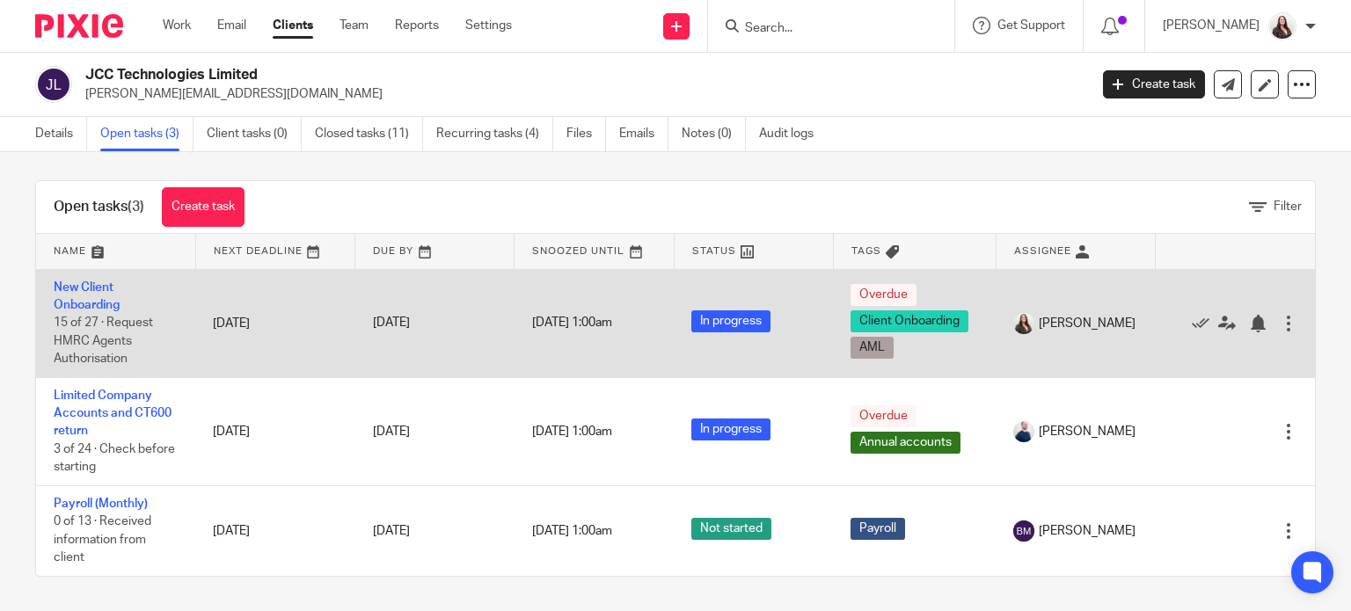
scroll to position [10, 0]
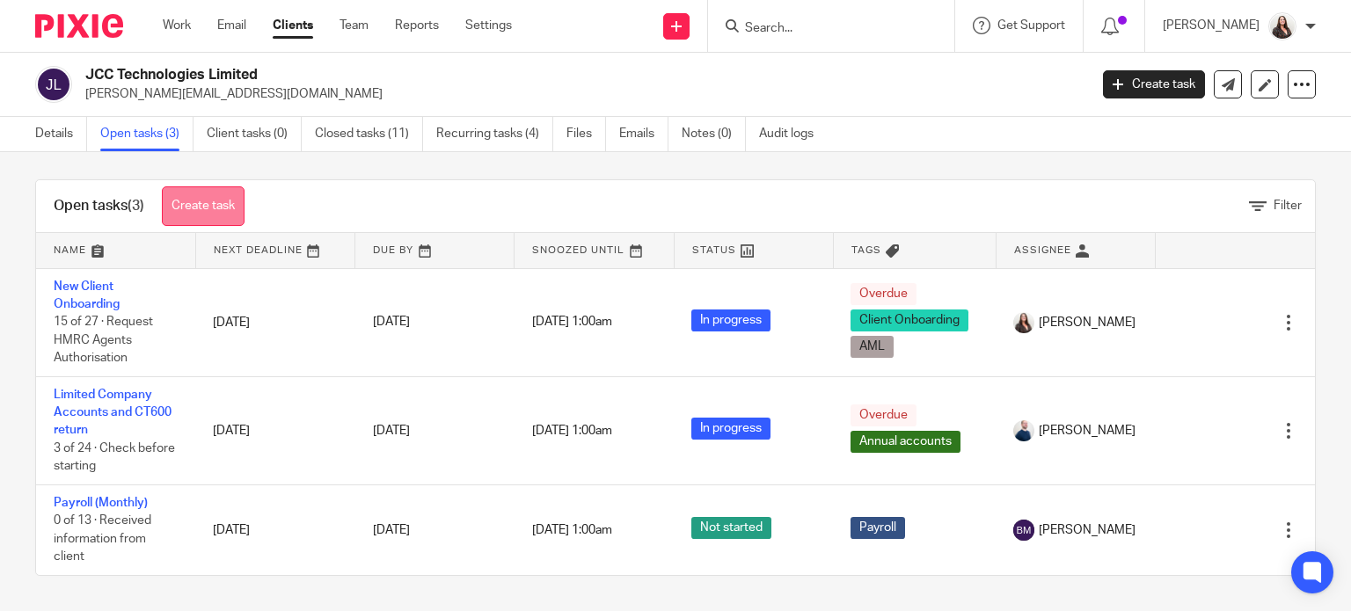
click at [215, 200] on link "Create task" at bounding box center [203, 206] width 83 height 40
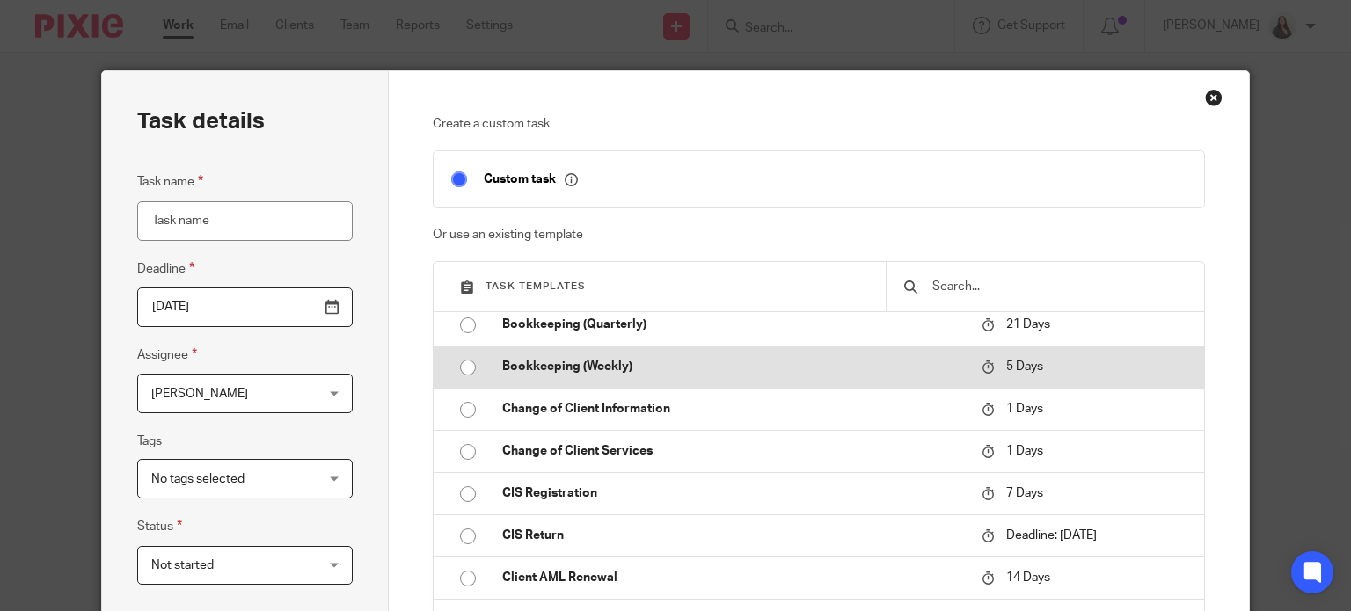
scroll to position [264, 0]
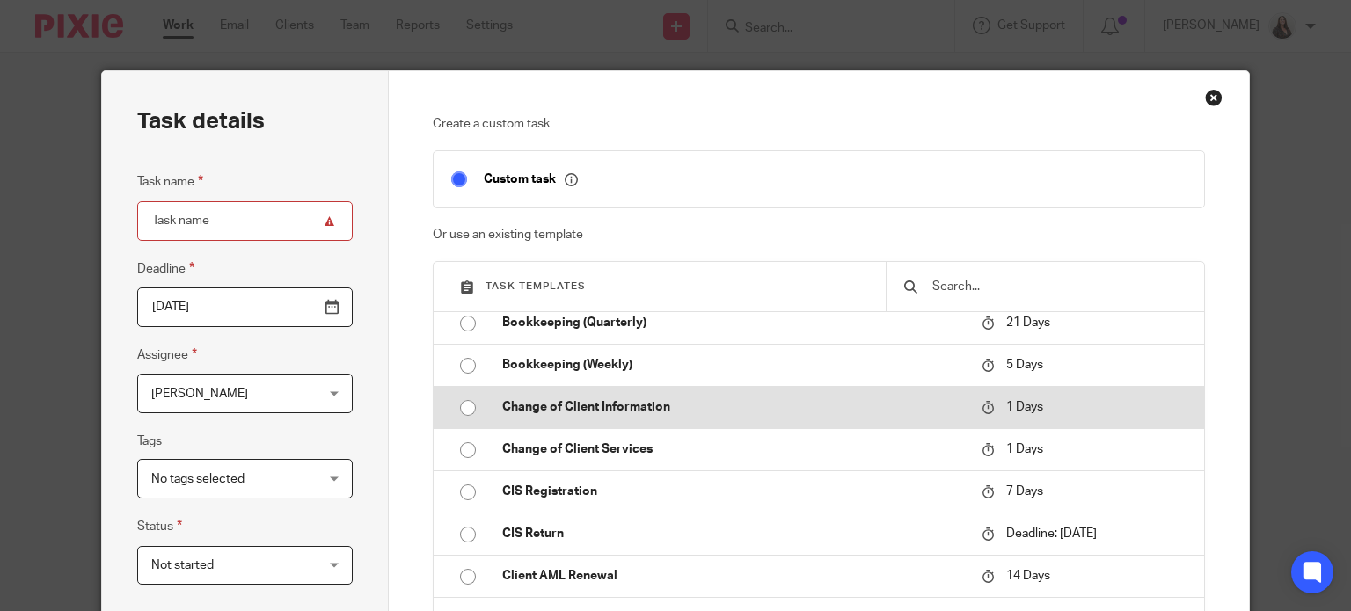
click at [563, 419] on td "Change of Client Information" at bounding box center [729, 407] width 488 height 42
type input "[DATE]"
type input "Change of Client Information"
checkbox input "false"
radio input "true"
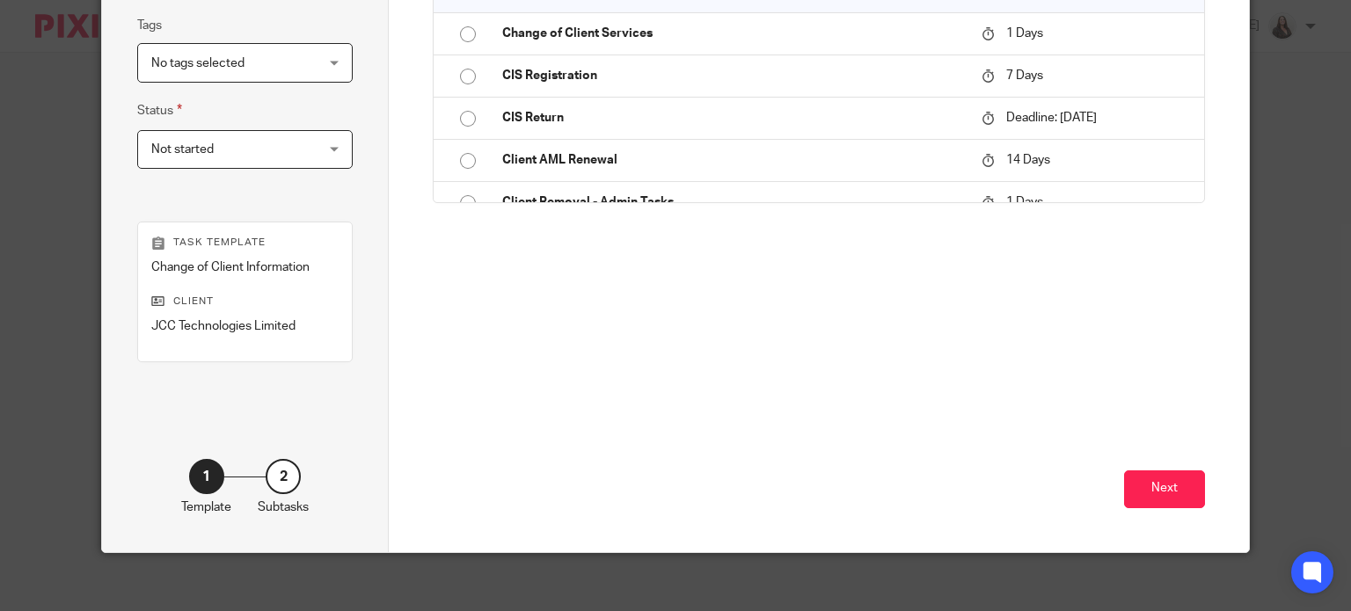
scroll to position [418, 0]
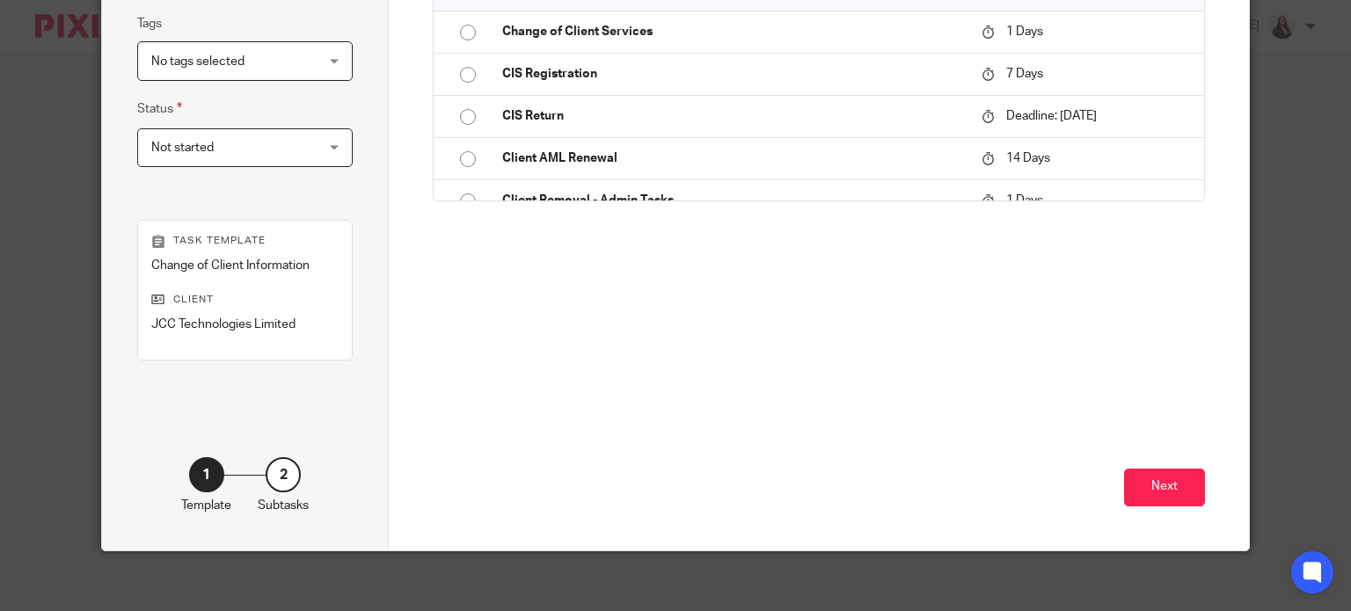
click at [1151, 516] on div "Next" at bounding box center [819, 447] width 772 height 207
click at [1147, 495] on button "Next" at bounding box center [1164, 488] width 81 height 38
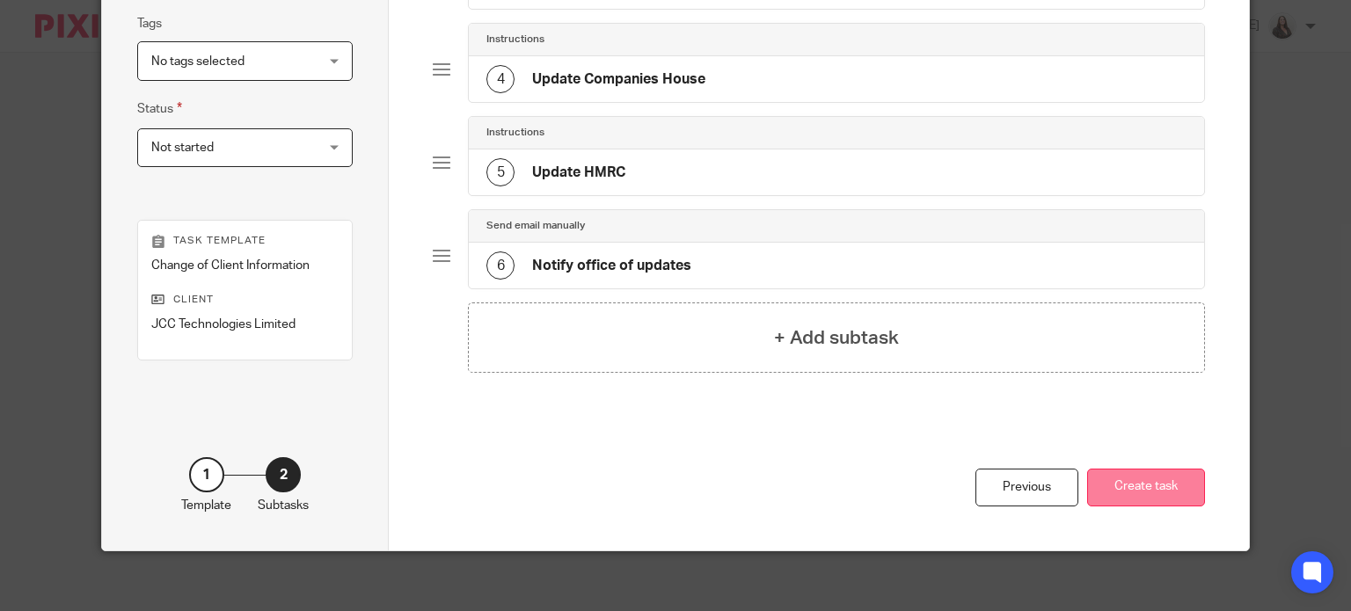
click at [1178, 485] on button "Create task" at bounding box center [1146, 488] width 118 height 38
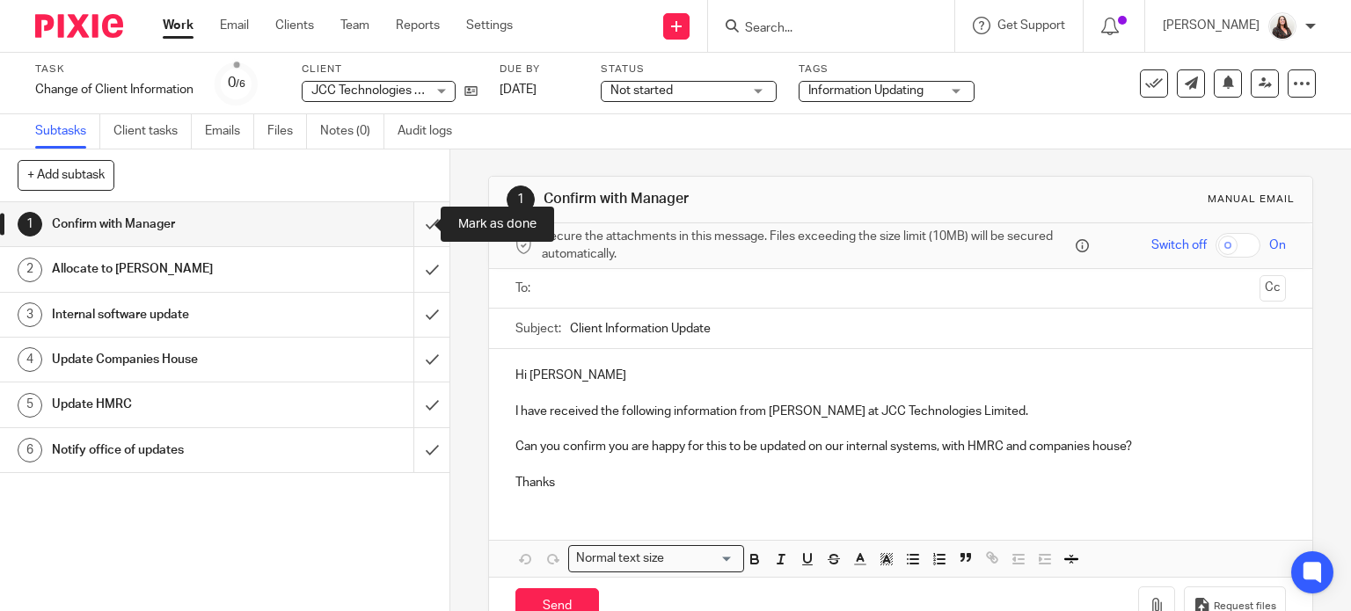
click at [411, 223] on input "submit" at bounding box center [224, 224] width 449 height 44
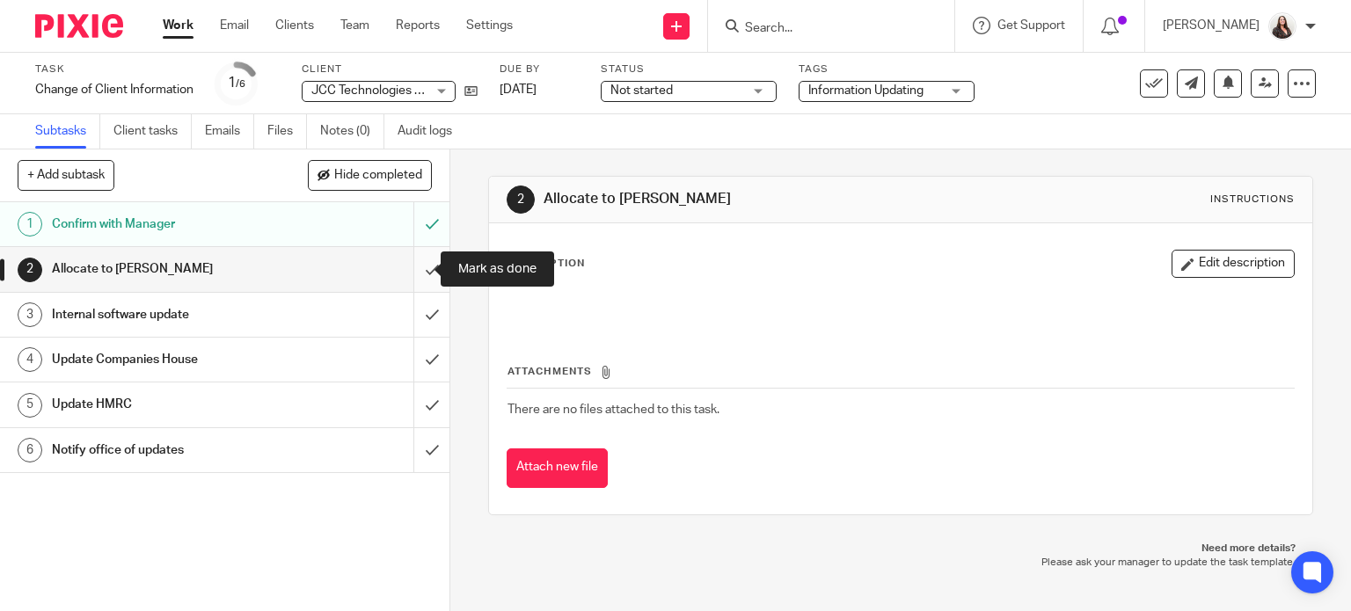
click at [409, 270] on input "submit" at bounding box center [224, 269] width 449 height 44
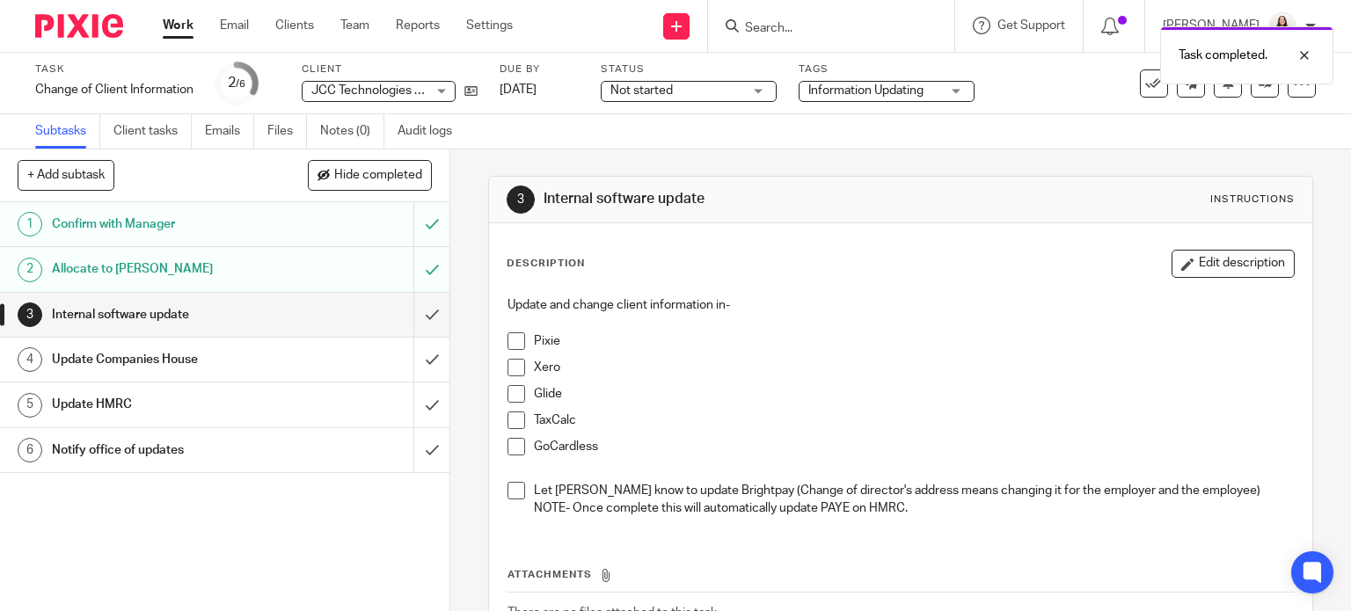
click at [510, 339] on span at bounding box center [516, 341] width 18 height 18
click at [513, 361] on span at bounding box center [516, 368] width 18 height 18
click at [511, 395] on span at bounding box center [516, 394] width 18 height 18
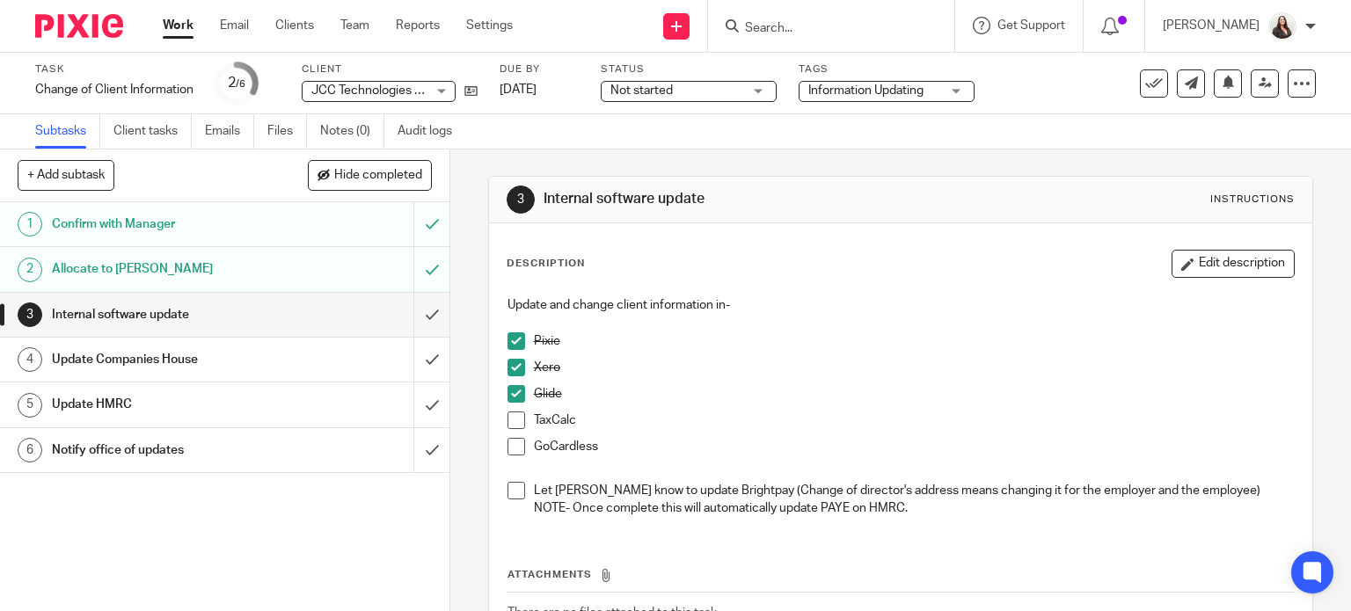
click at [514, 451] on span at bounding box center [516, 447] width 18 height 18
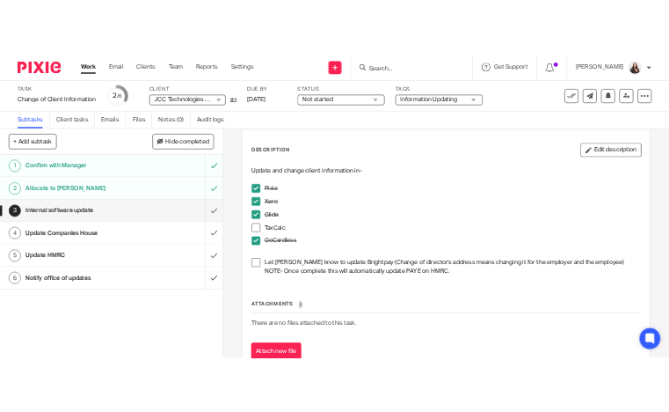
scroll to position [88, 0]
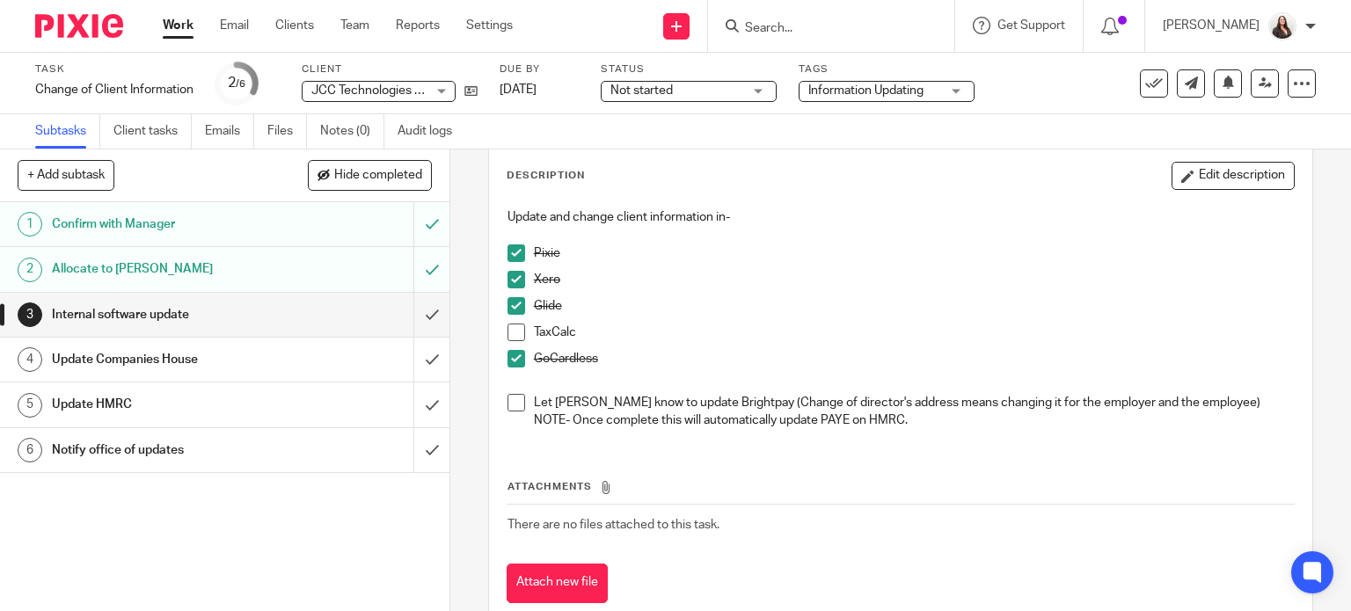
click at [513, 407] on span at bounding box center [516, 403] width 18 height 18
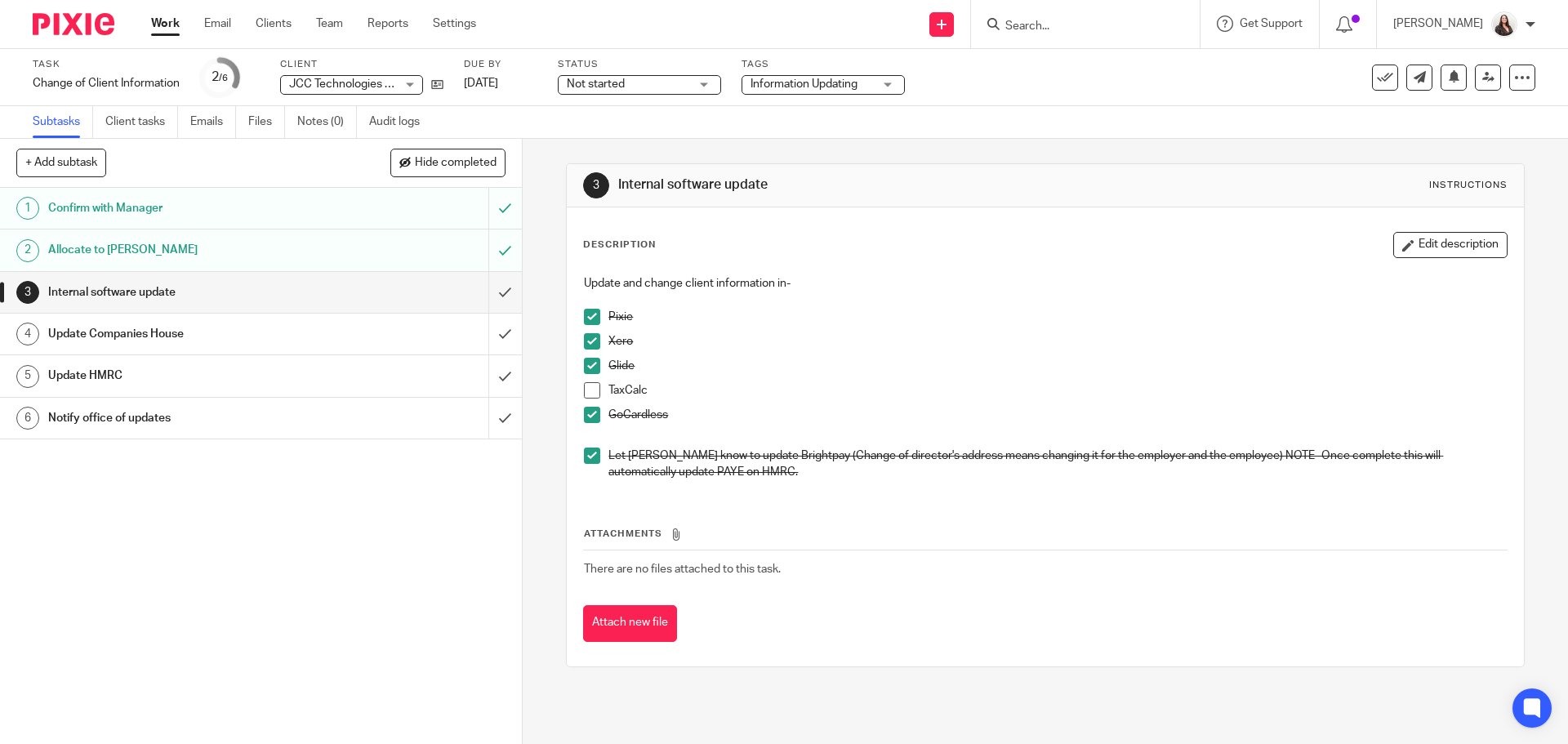
scroll to position [0, 0]
click at [584, 384] on span at bounding box center [592, 391] width 17 height 17
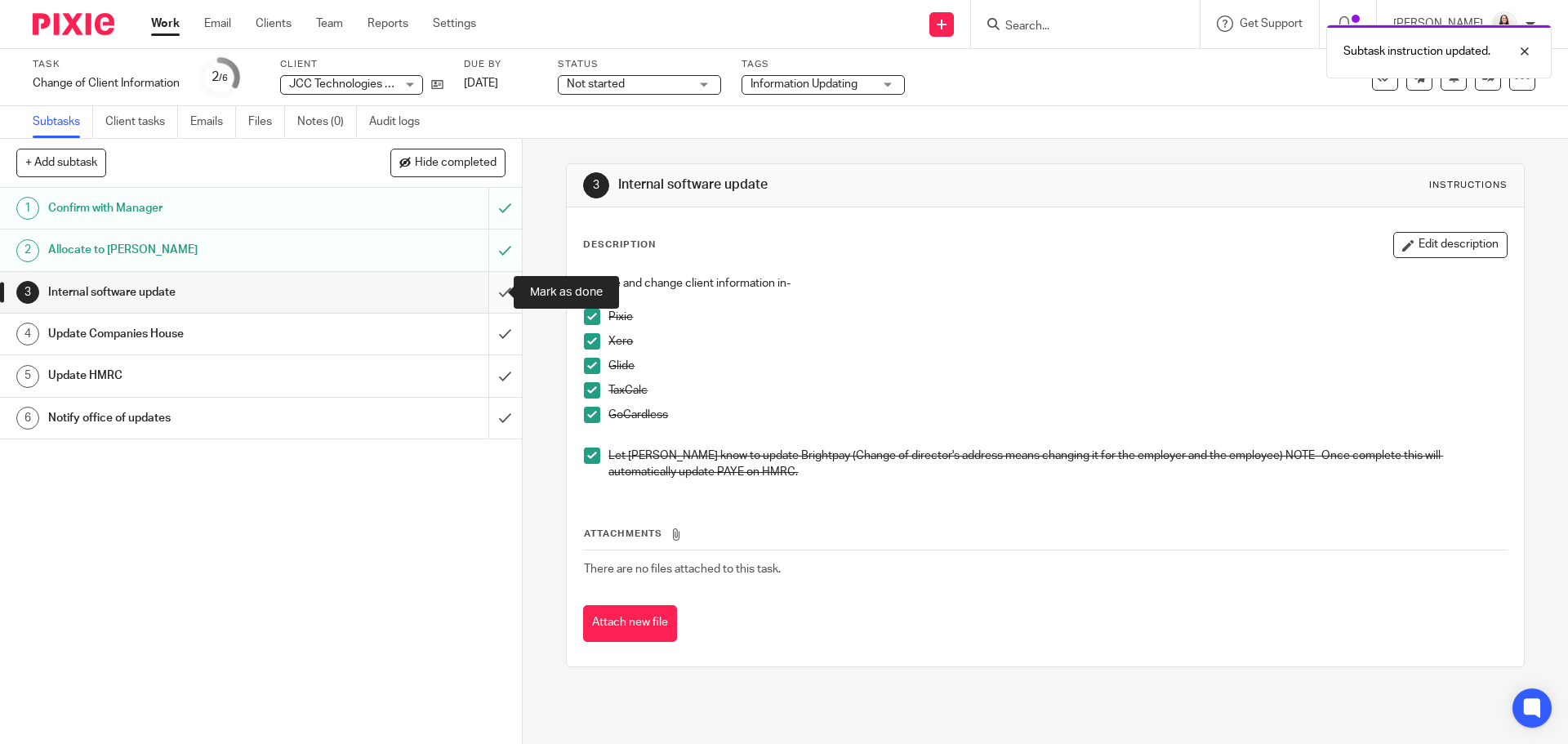
click at [495, 294] on input "submit" at bounding box center [261, 293] width 522 height 41
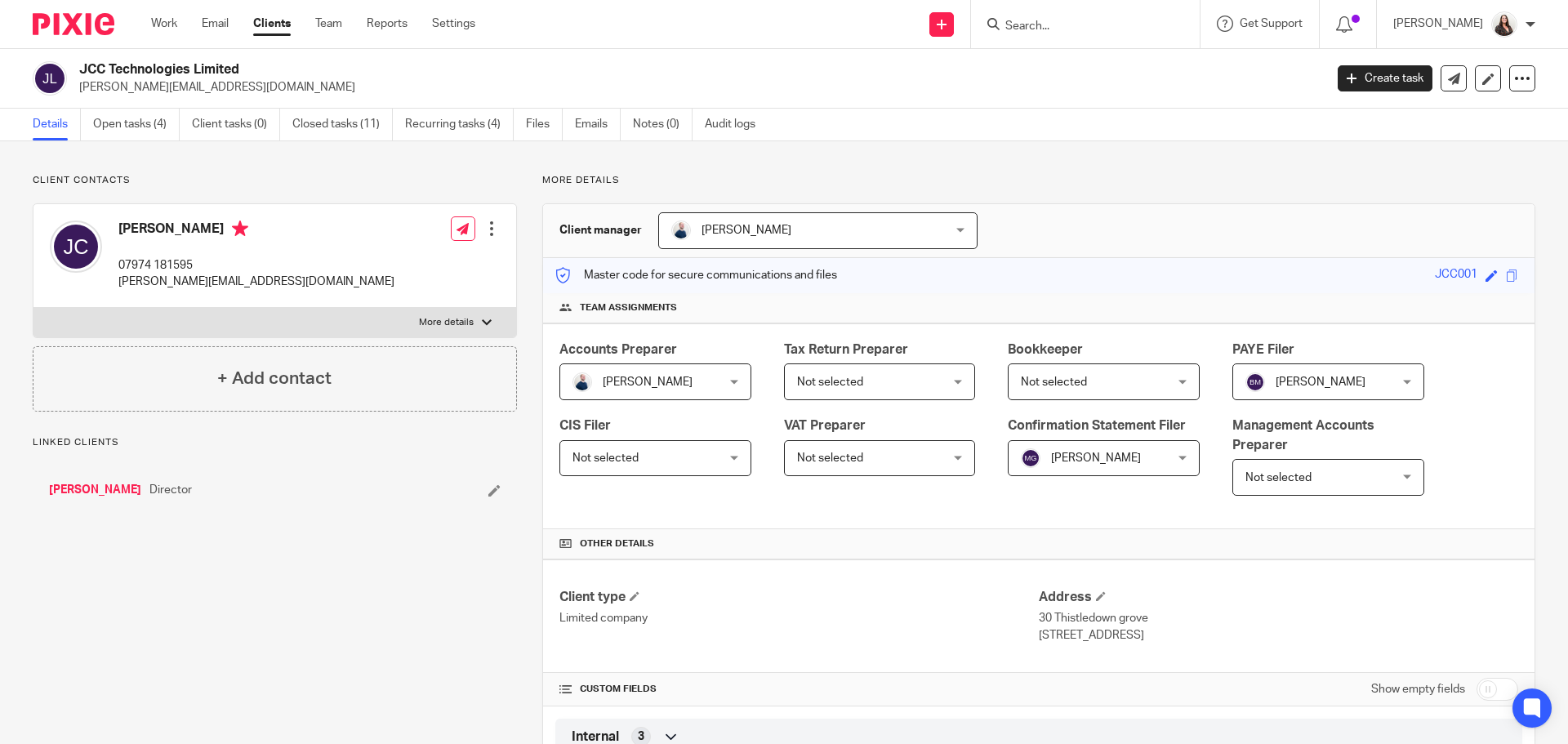
click at [456, 325] on p "More details" at bounding box center [446, 322] width 55 height 13
click at [33, 308] on input "More details" at bounding box center [32, 307] width 1 height 1
checkbox input "true"
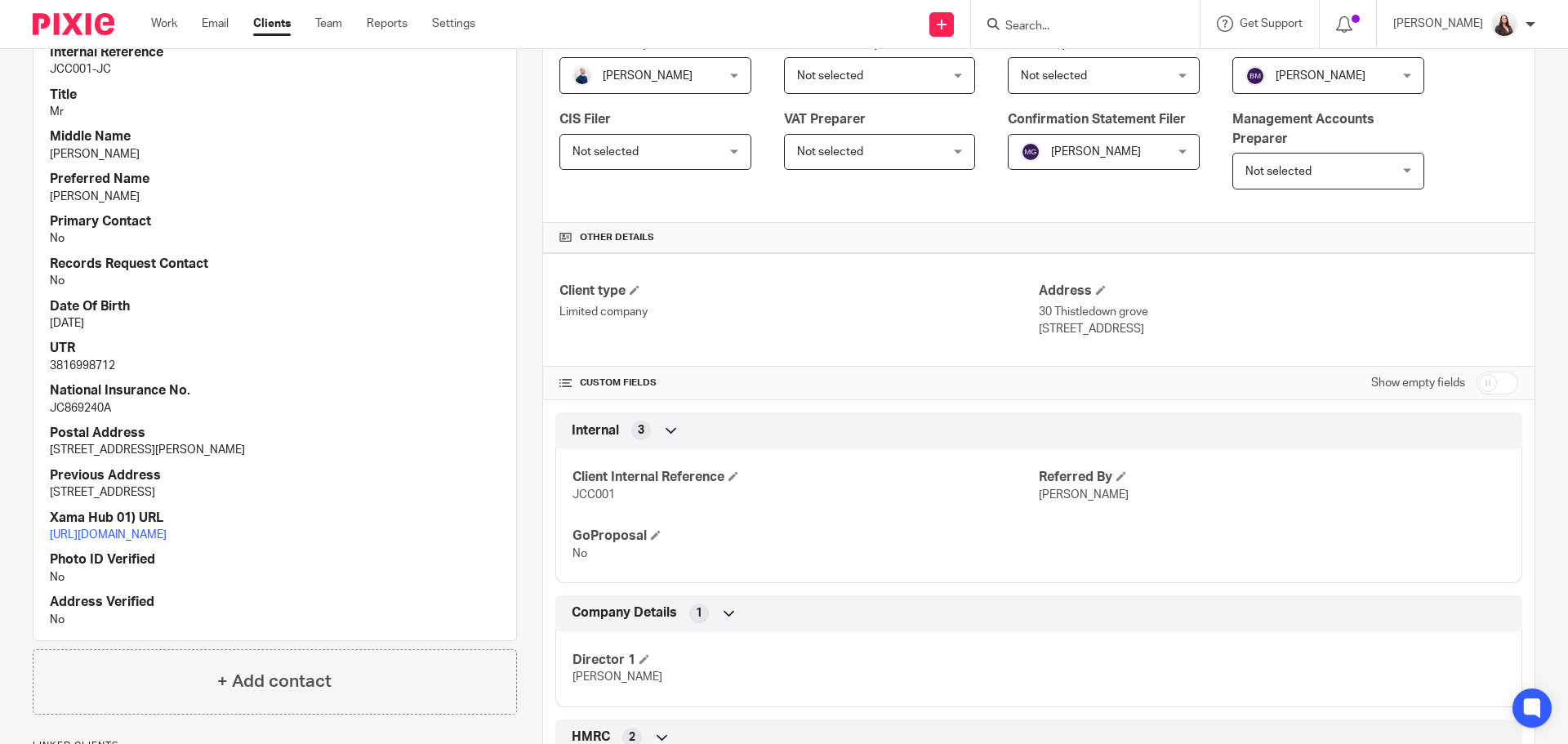
scroll to position [286, 0]
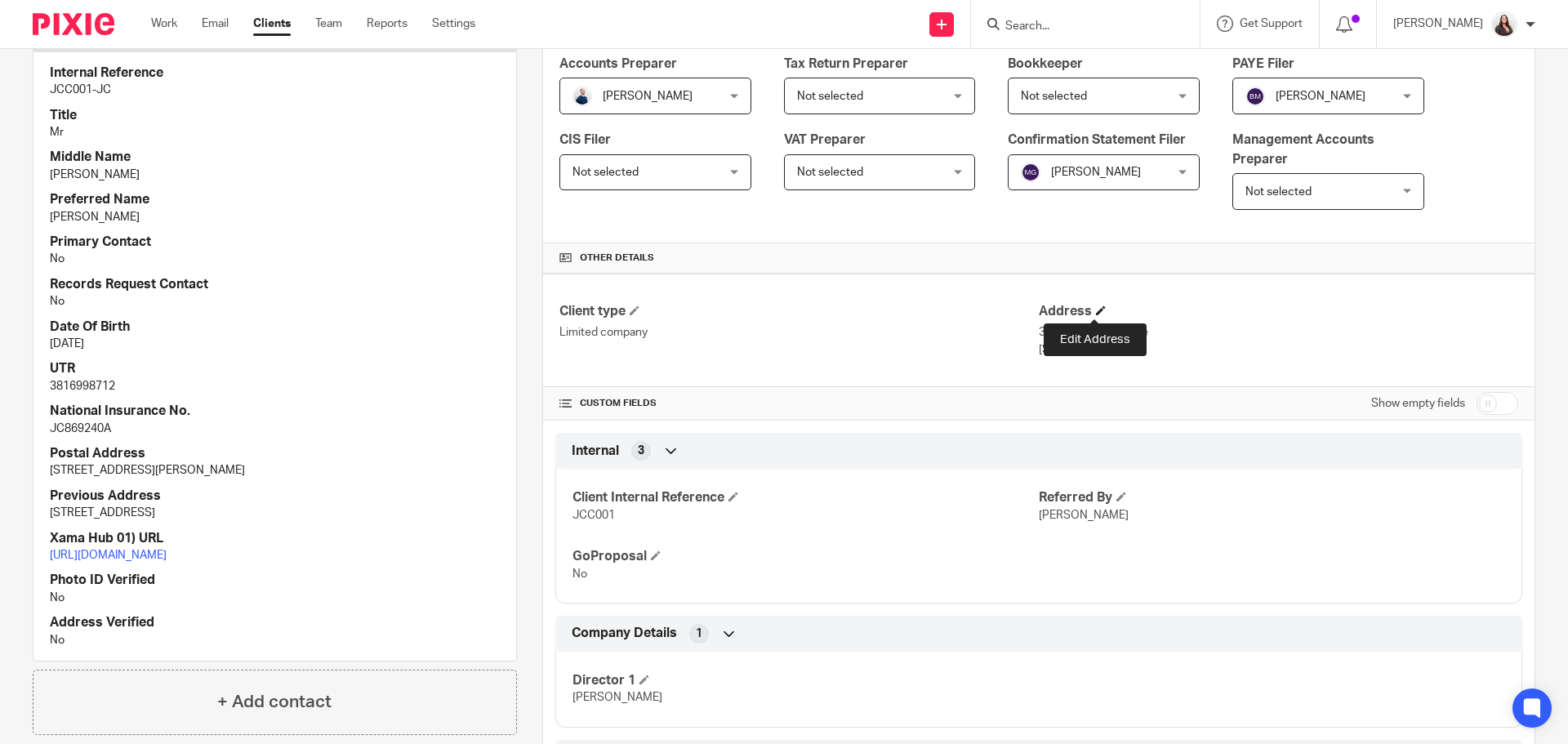
click at [1095, 308] on span at bounding box center [1100, 310] width 10 height 10
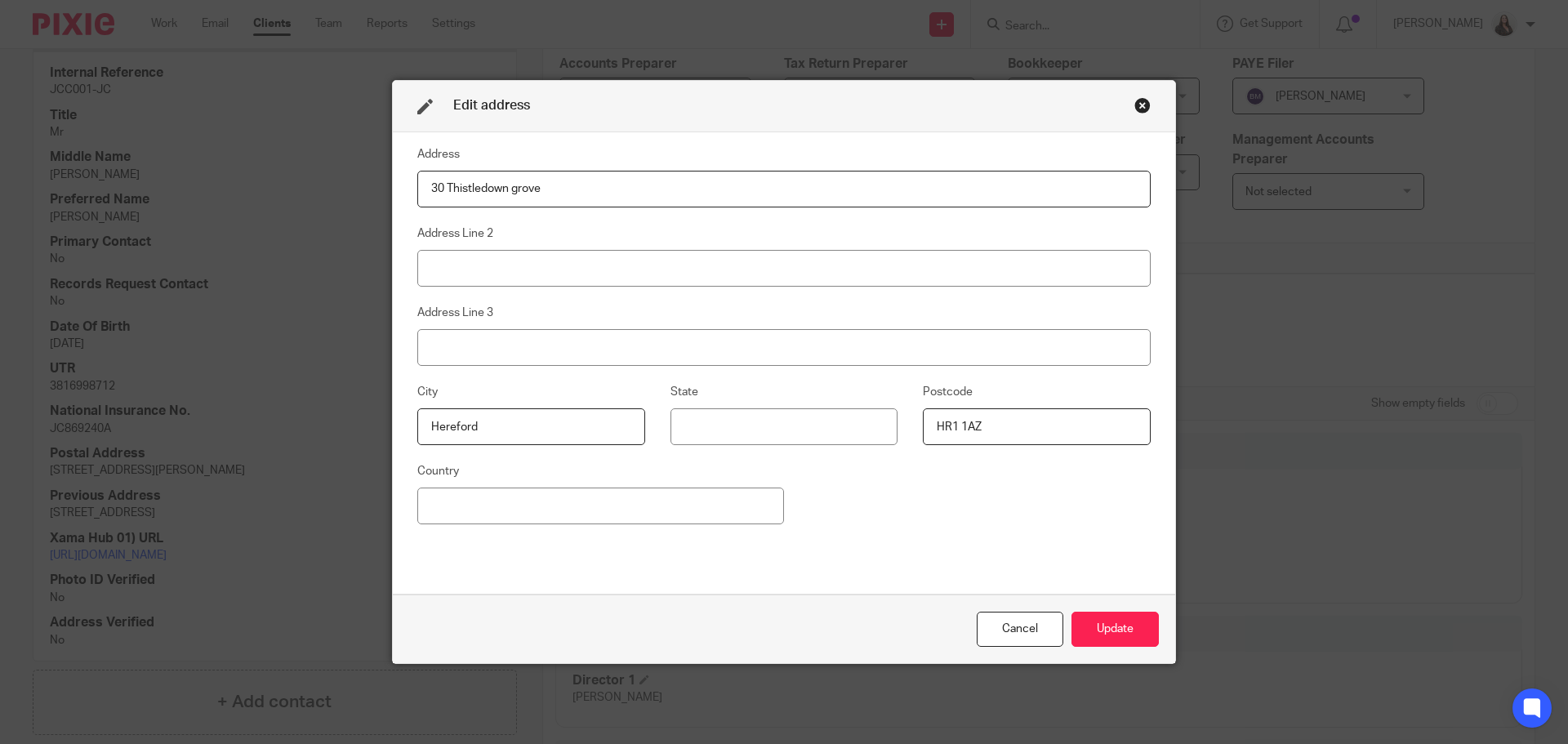
drag, startPoint x: 560, startPoint y: 184, endPoint x: 322, endPoint y: 173, distance: 238.3
click at [322, 173] on div "Edit address Address 30 Thistledown grove Address Line 2 Address Line 3 City He…" at bounding box center [784, 372] width 1568 height 744
type input "18 St James Close"
click at [987, 425] on input "HR1 1AZ" at bounding box center [1036, 427] width 227 height 37
type input "HR1 4AY"
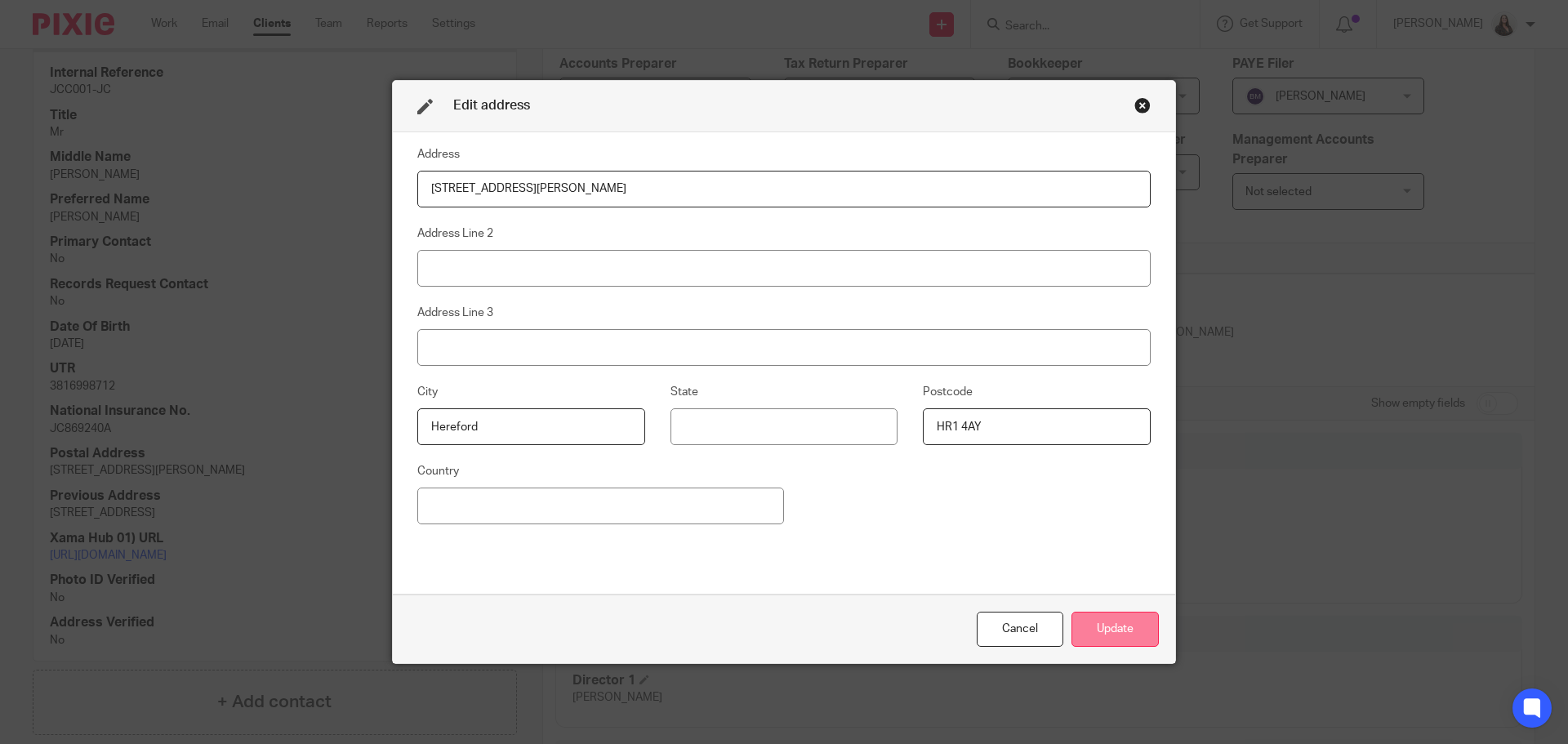
click at [1131, 621] on button "Update" at bounding box center [1115, 630] width 87 height 35
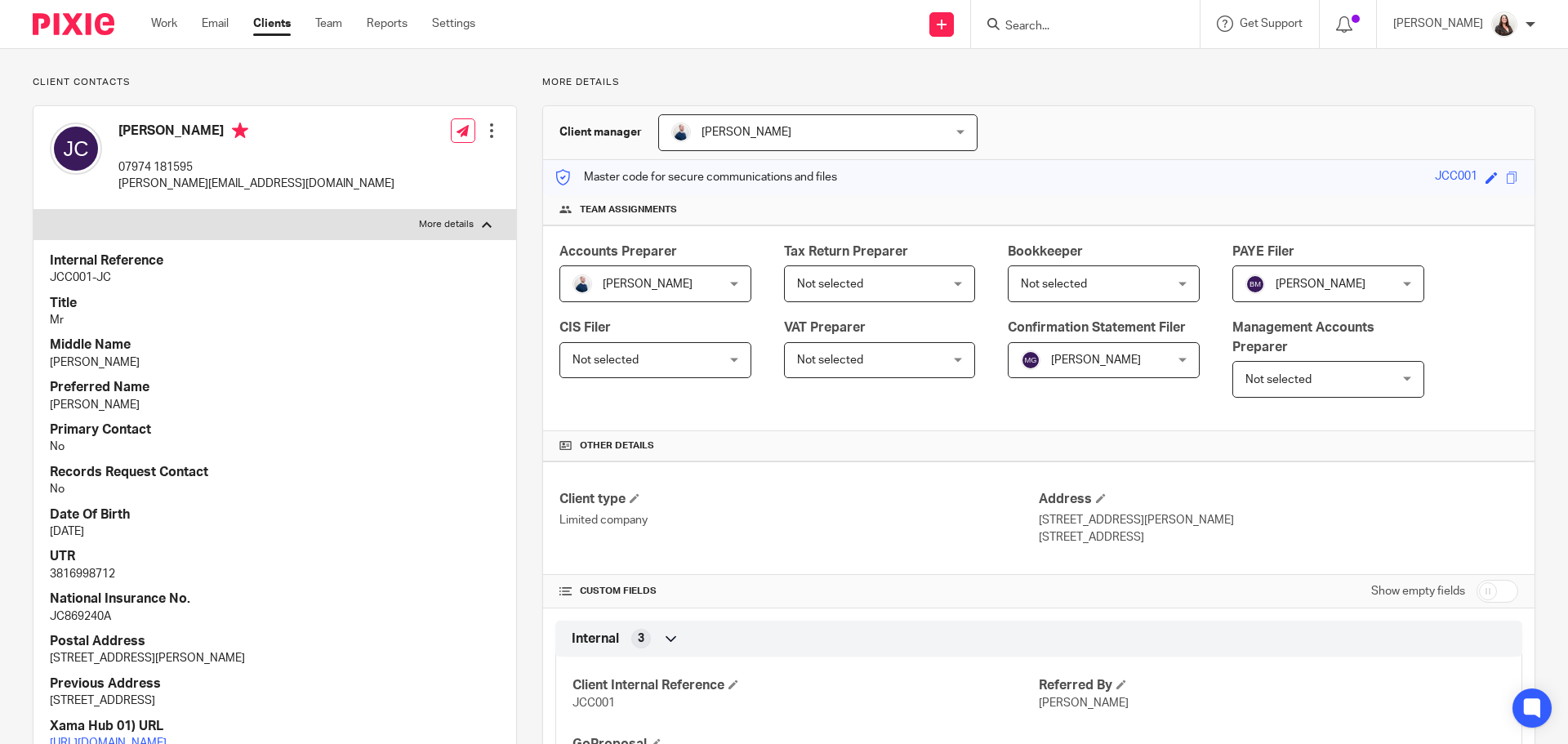
scroll to position [0, 0]
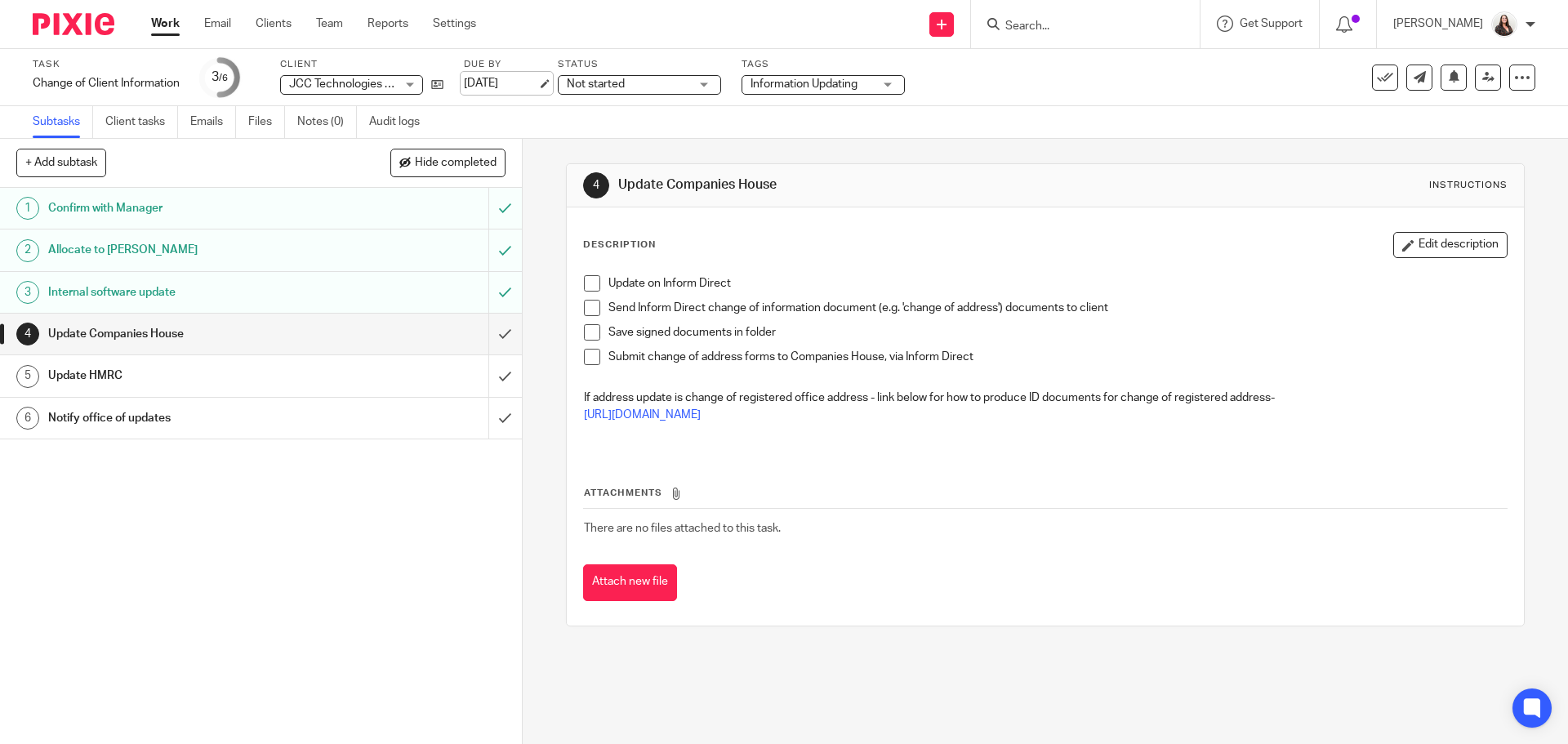
click at [538, 85] on link "12 Aug 2025" at bounding box center [500, 84] width 73 height 17
click at [160, 375] on h1 "Update HMRC" at bounding box center [189, 375] width 282 height 24
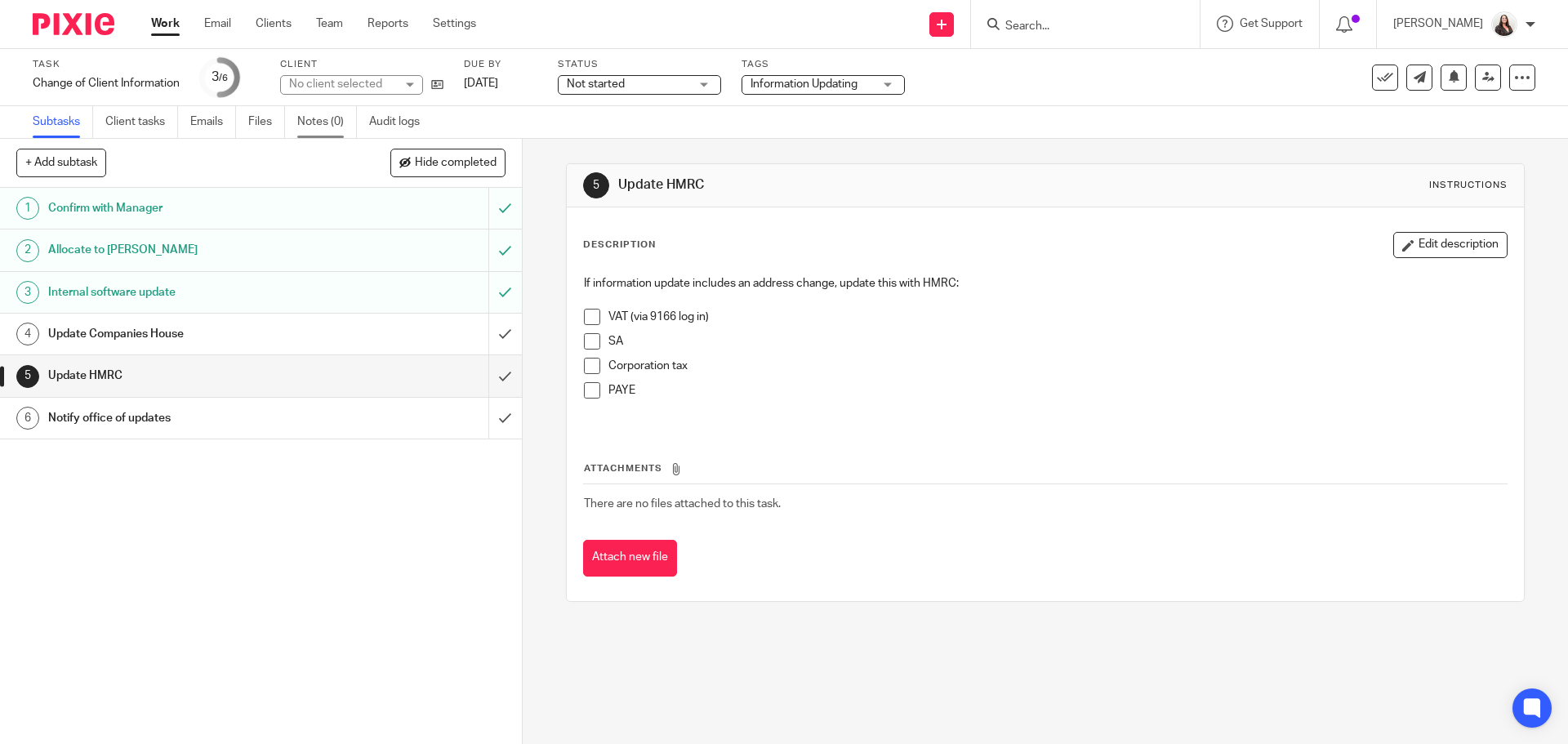
click at [330, 121] on link "Notes (0)" at bounding box center [327, 122] width 59 height 32
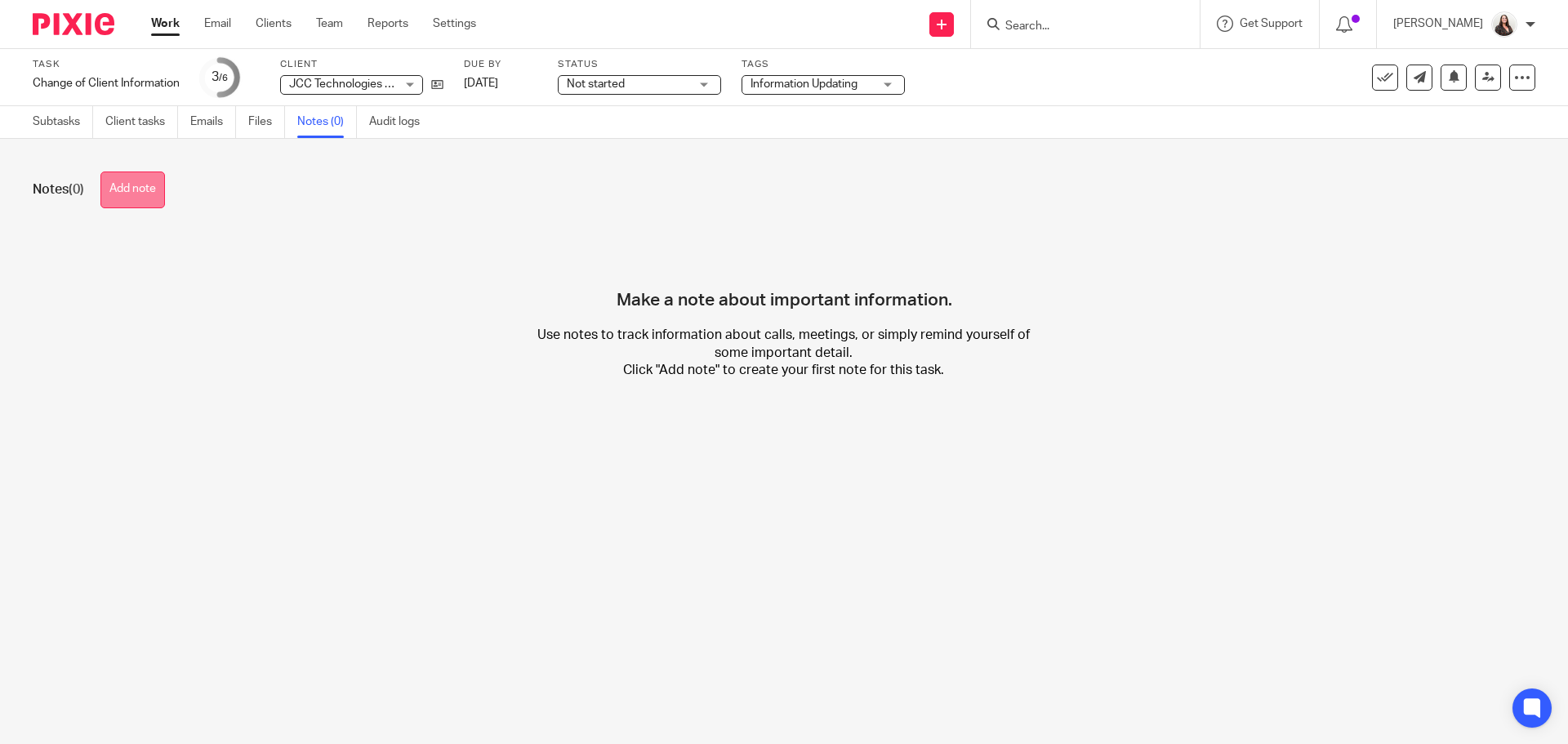
click at [150, 177] on button "Add note" at bounding box center [132, 190] width 64 height 37
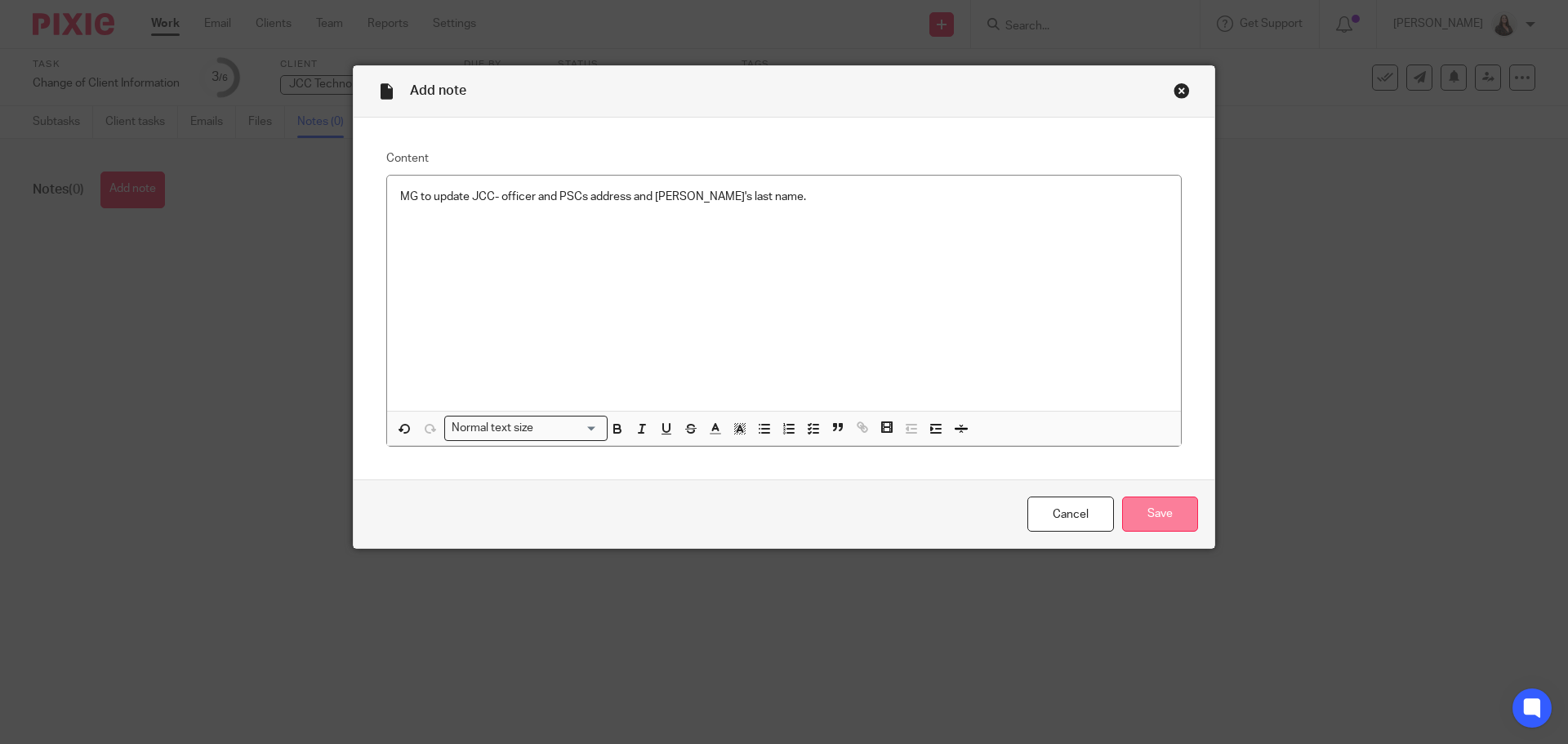
click at [1171, 507] on input "Save" at bounding box center [1160, 515] width 76 height 35
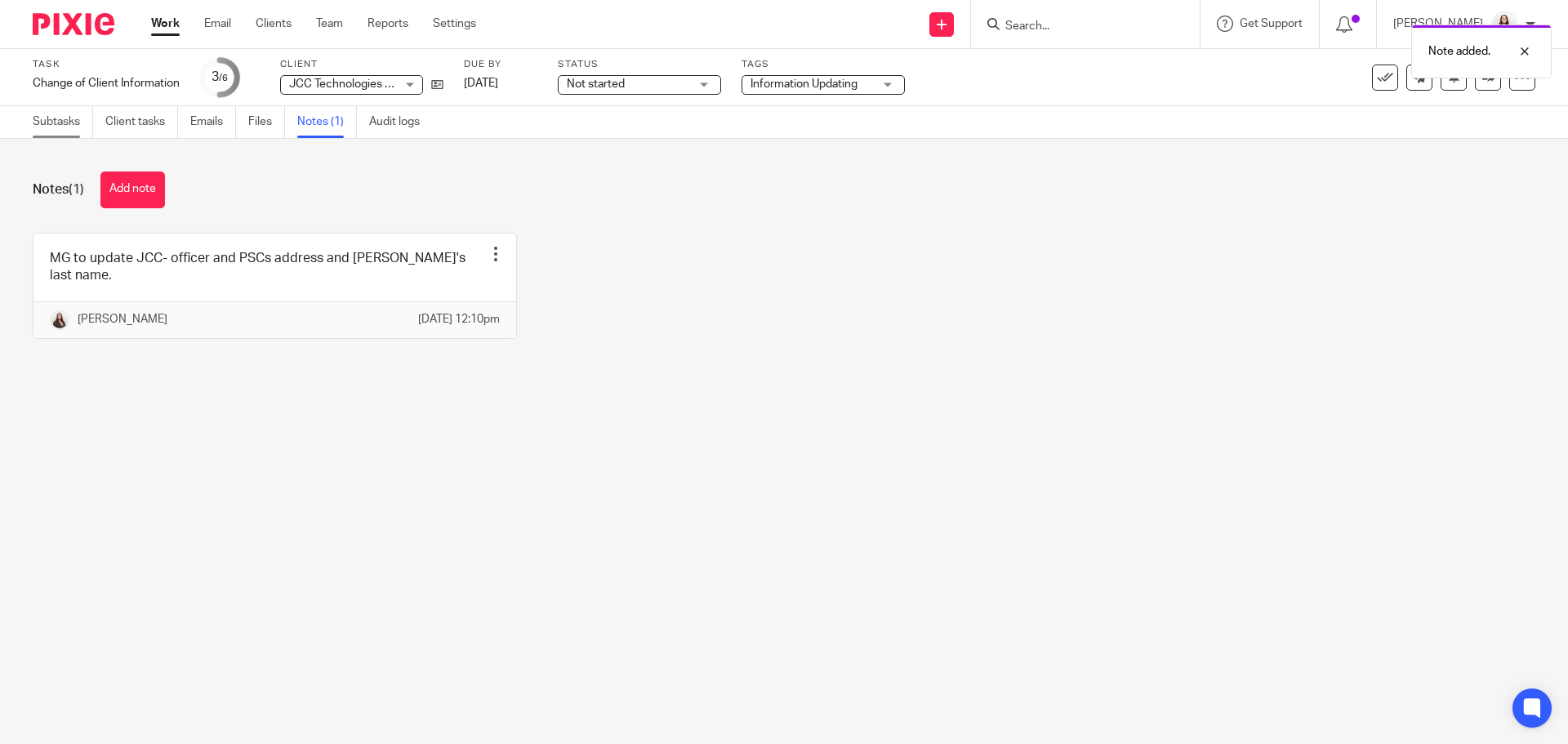
click at [36, 120] on link "Subtasks" at bounding box center [62, 122] width 60 height 32
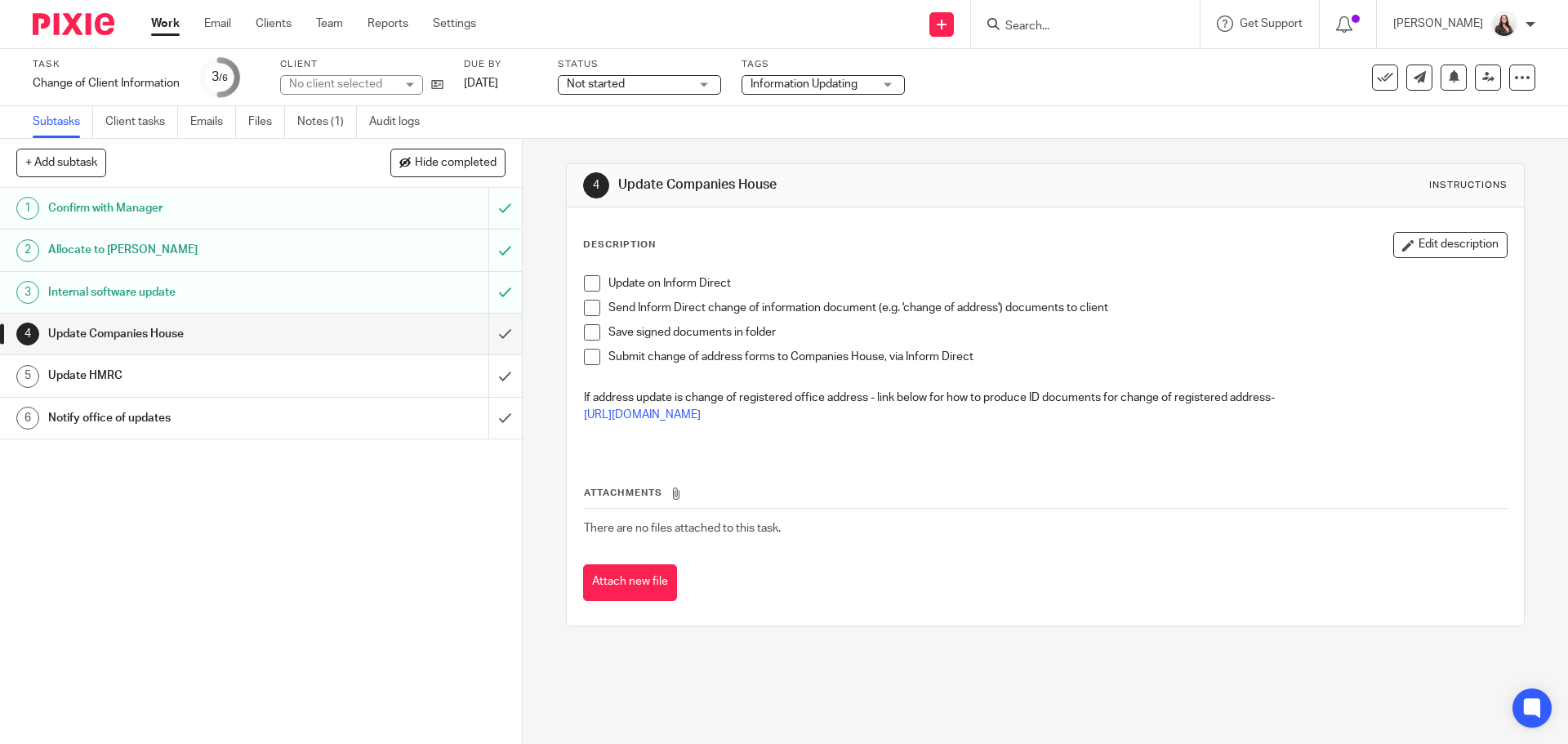
click at [123, 370] on h1 "Update HMRC" at bounding box center [189, 375] width 282 height 24
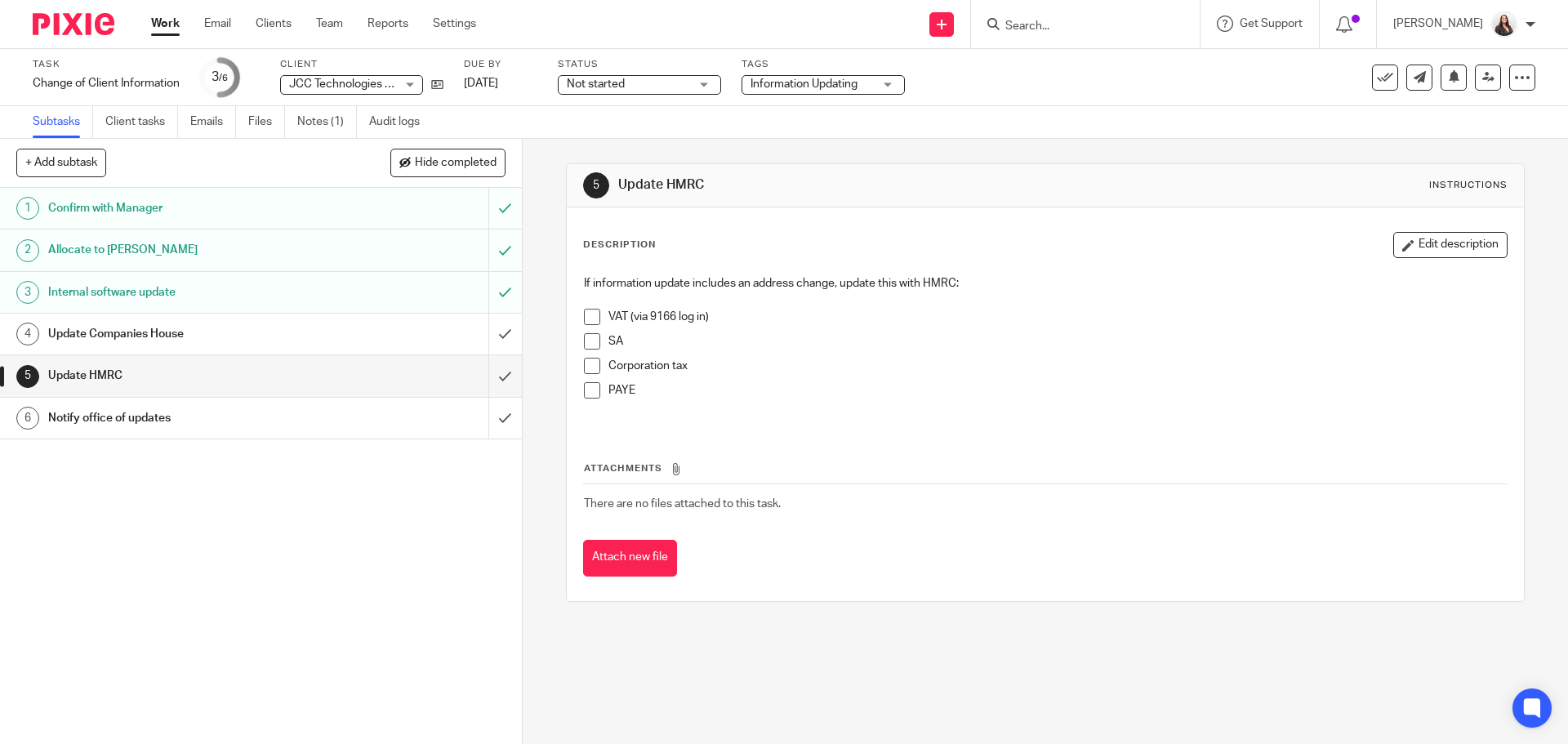
click at [589, 369] on span at bounding box center [592, 366] width 17 height 17
click at [591, 343] on span at bounding box center [592, 342] width 17 height 17
click at [586, 322] on span at bounding box center [592, 317] width 17 height 17
click at [589, 393] on span at bounding box center [592, 391] width 17 height 17
click at [488, 375] on input "submit" at bounding box center [261, 376] width 522 height 41
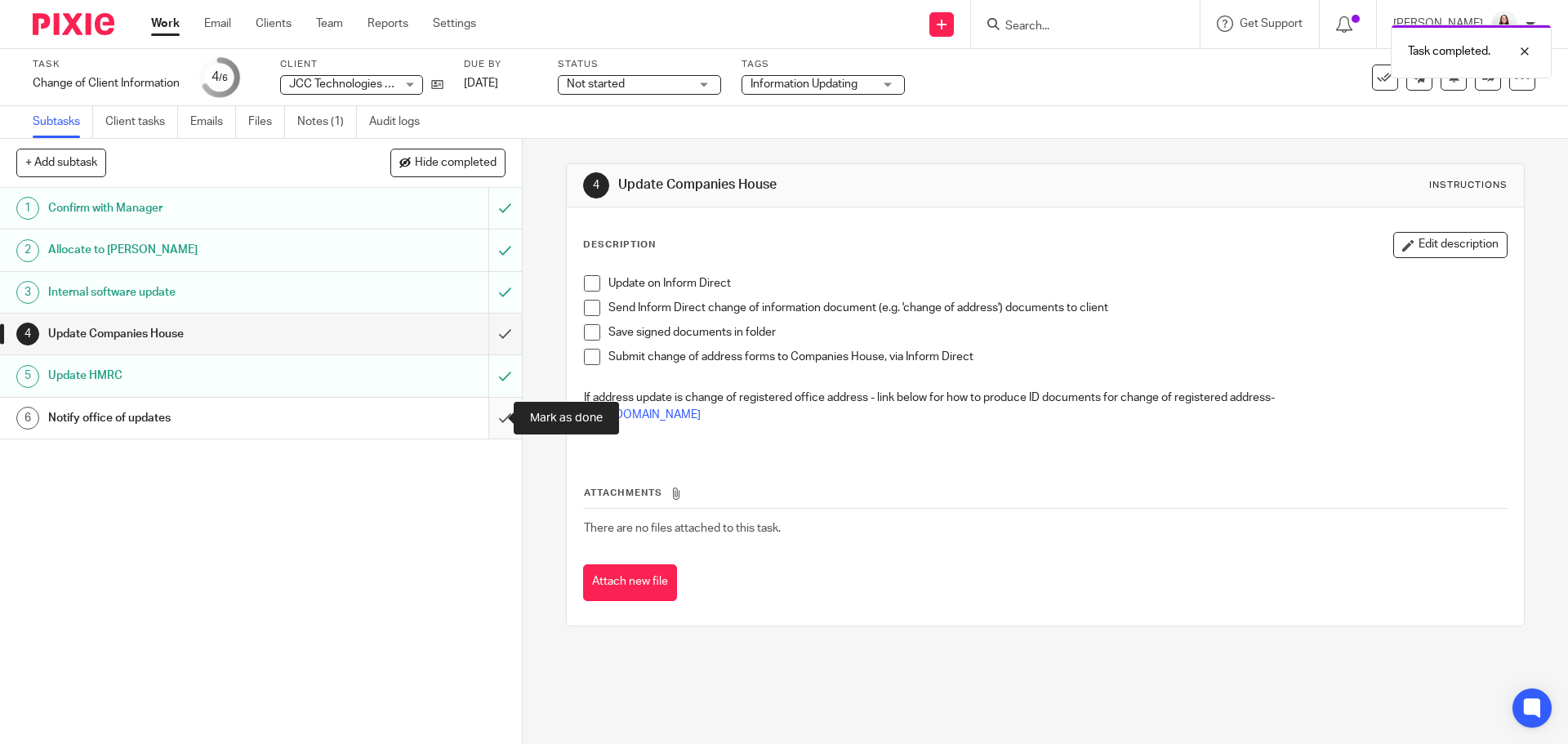
click at [485, 422] on input "submit" at bounding box center [261, 418] width 522 height 41
